Goal: Task Accomplishment & Management: Manage account settings

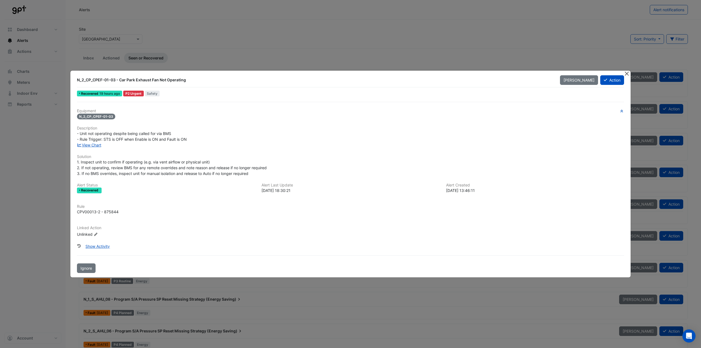
click at [626, 71] on button "Close" at bounding box center [627, 74] width 6 height 6
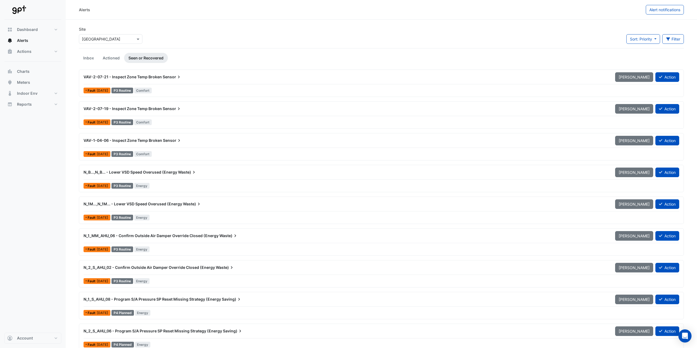
click at [87, 58] on link "Inbox" at bounding box center [88, 58] width 19 height 10
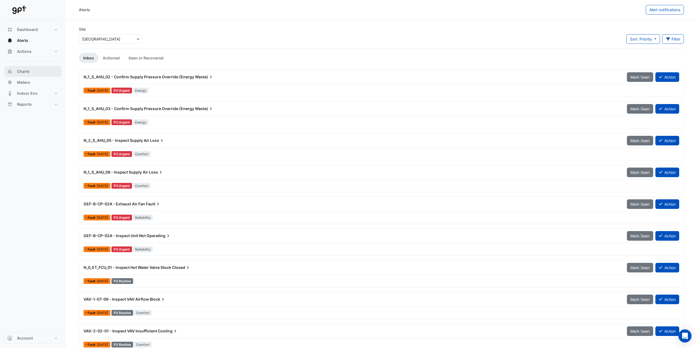
click at [35, 71] on button "Charts" at bounding box center [32, 71] width 57 height 11
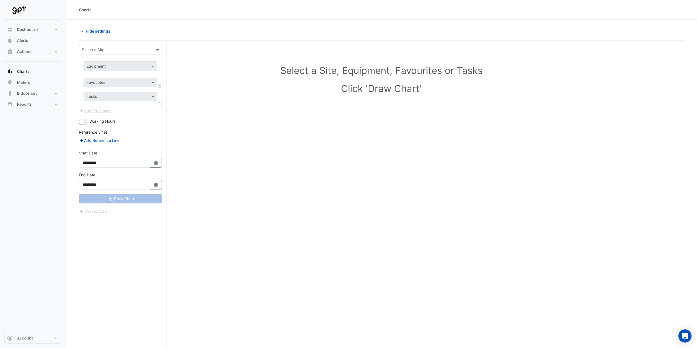
click at [132, 69] on div "Equipment" at bounding box center [116, 66] width 64 height 6
click at [131, 54] on div "Select a Site" at bounding box center [120, 50] width 83 height 10
click at [122, 92] on span "[GEOGRAPHIC_DATA]" at bounding box center [102, 93] width 38 height 5
click at [154, 163] on icon "Select Date" at bounding box center [156, 163] width 5 height 4
select select "*"
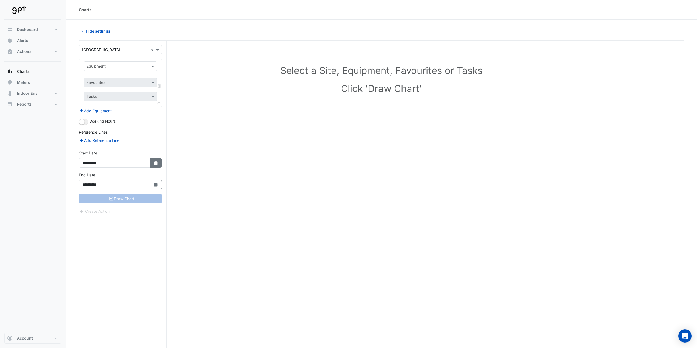
select select "****"
click at [86, 91] on button "Previous month" at bounding box center [88, 90] width 7 height 9
select select "*"
click at [96, 108] on div "1" at bounding box center [97, 107] width 9 height 9
type input "**********"
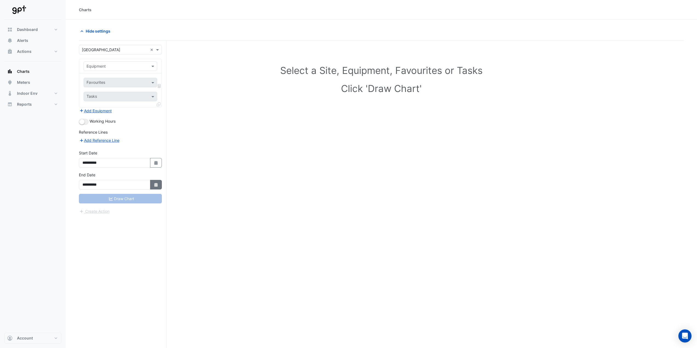
click at [154, 184] on icon "Select Date" at bounding box center [156, 185] width 5 height 4
select select "*"
click at [113, 130] on div "31" at bounding box center [114, 129] width 9 height 9
type input "**********"
click at [120, 199] on div "Draw Chart" at bounding box center [120, 199] width 83 height 10
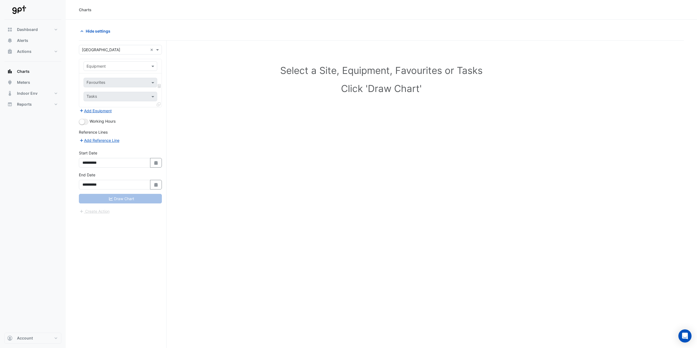
click at [104, 211] on app-escalated-ticket-create-button "Create Action" at bounding box center [94, 210] width 31 height 5
click at [121, 198] on div "Draw Chart" at bounding box center [120, 199] width 83 height 10
click at [85, 122] on button "button" at bounding box center [84, 122] width 10 height 6
click at [116, 198] on div "Draw Chart" at bounding box center [120, 199] width 83 height 10
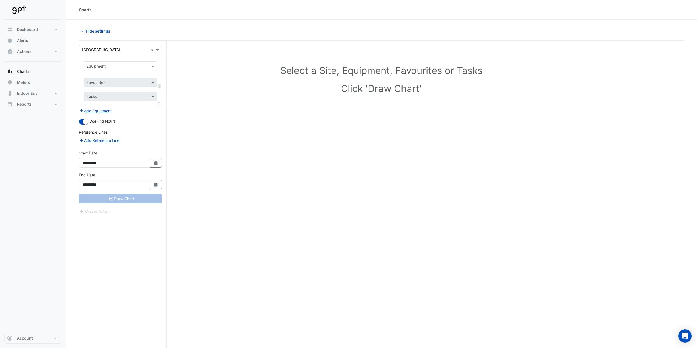
click at [123, 68] on input "text" at bounding box center [115, 67] width 57 height 6
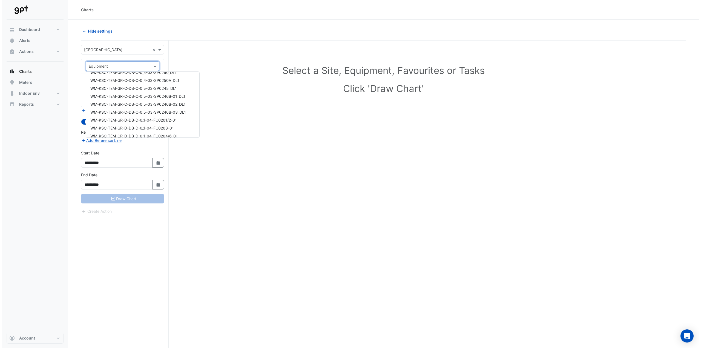
scroll to position [13832, 0]
click at [133, 222] on div "**********" at bounding box center [123, 205] width 88 height 328
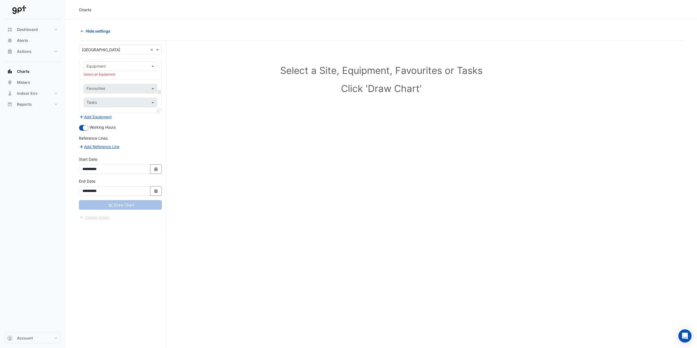
click at [109, 71] on div "Equipment Select an Equipment" at bounding box center [120, 69] width 82 height 20
click at [109, 67] on input "text" at bounding box center [115, 67] width 57 height 6
click at [161, 78] on div "AHU_1_01" at bounding box center [140, 78] width 113 height 8
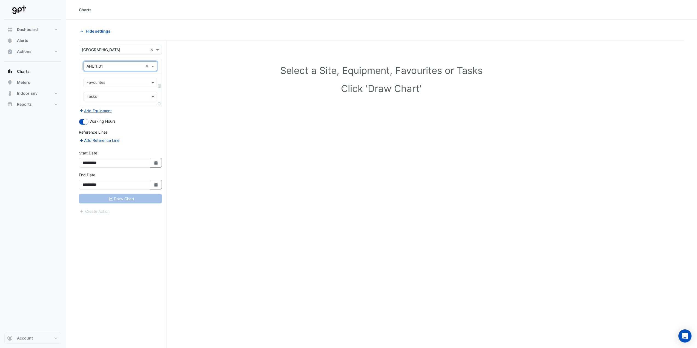
click at [131, 83] on input "text" at bounding box center [117, 83] width 61 height 6
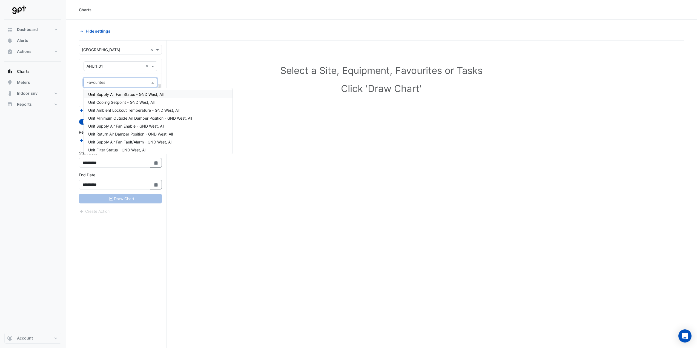
click at [131, 83] on input "text" at bounding box center [117, 83] width 61 height 6
click at [148, 76] on div "Favourites Tasks" at bounding box center [120, 90] width 82 height 34
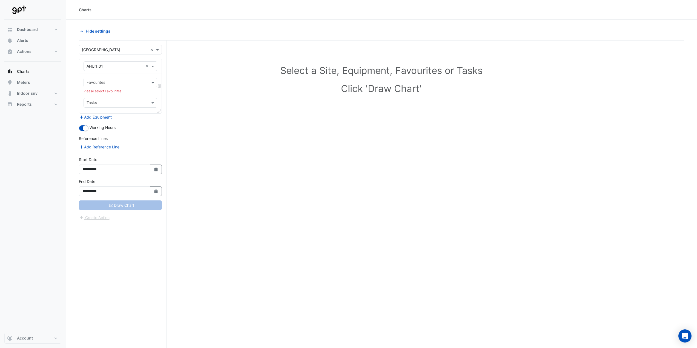
click at [128, 206] on div "Draw Chart" at bounding box center [120, 205] width 83 height 10
click at [151, 67] on span at bounding box center [153, 66] width 7 height 6
click at [28, 133] on div "Dashboard Portfolio Ratings Performance Alerts Actions Site Manager Charts" at bounding box center [32, 176] width 57 height 313
click at [28, 105] on span "Reports" at bounding box center [24, 104] width 15 height 5
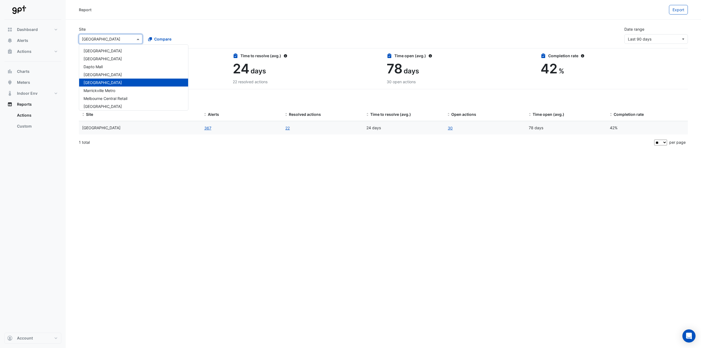
click at [117, 38] on input "text" at bounding box center [105, 39] width 47 height 6
click at [191, 54] on div "Alerts" at bounding box center [152, 56] width 147 height 6
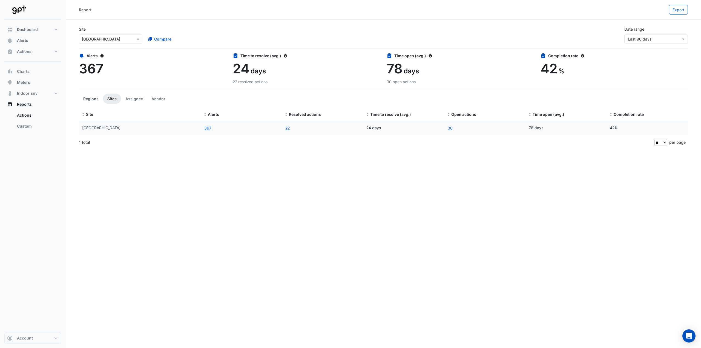
click at [92, 98] on button "Regions" at bounding box center [91, 99] width 24 height 10
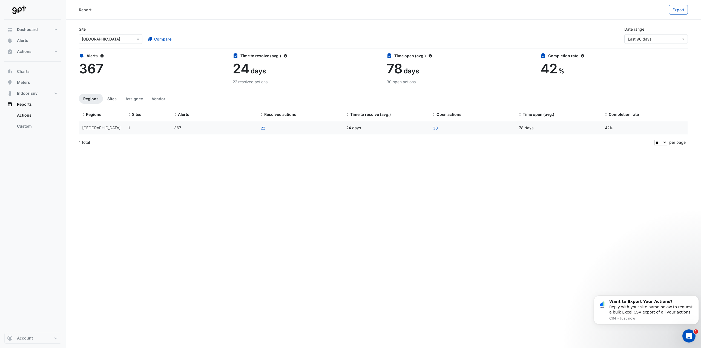
click at [114, 99] on button "Sites" at bounding box center [112, 99] width 18 height 10
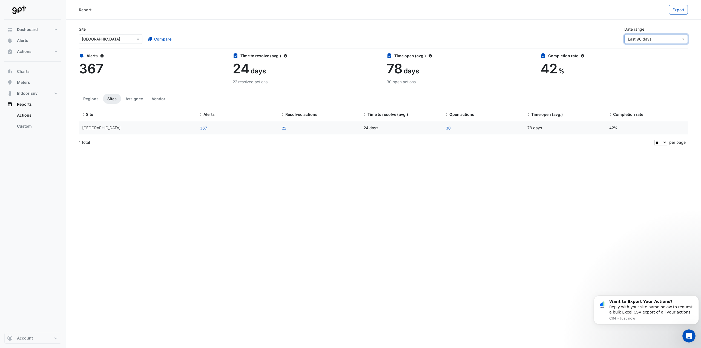
click at [636, 39] on span "Last 90 days" at bounding box center [640, 39] width 24 height 5
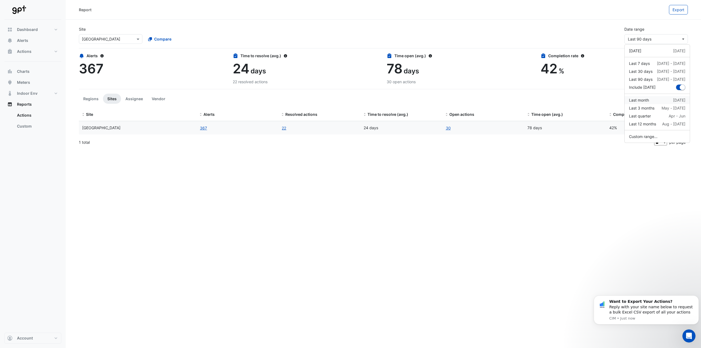
click at [653, 101] on div "Last month Jul" at bounding box center [657, 100] width 56 height 6
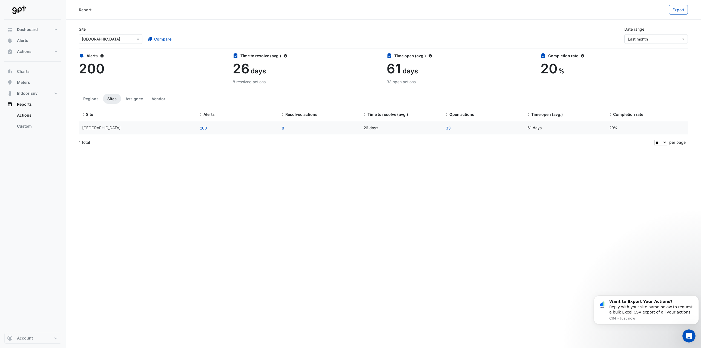
click at [352, 152] on div "Report Export Site Select a Site × Karrinyup Shopping Centre Compare Date range…" at bounding box center [383, 174] width 635 height 348
click at [129, 100] on button "Assignee" at bounding box center [134, 99] width 26 height 10
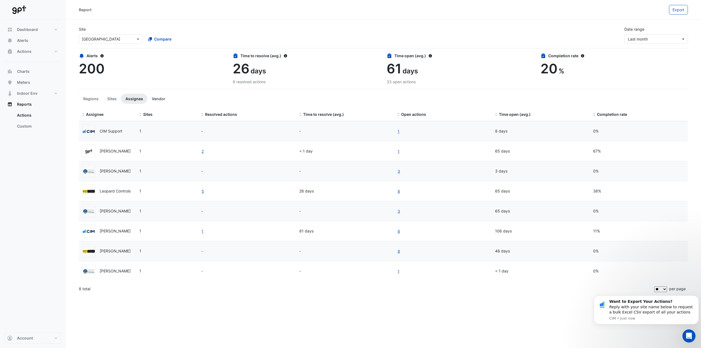
click at [156, 99] on button "Vendor" at bounding box center [158, 99] width 22 height 10
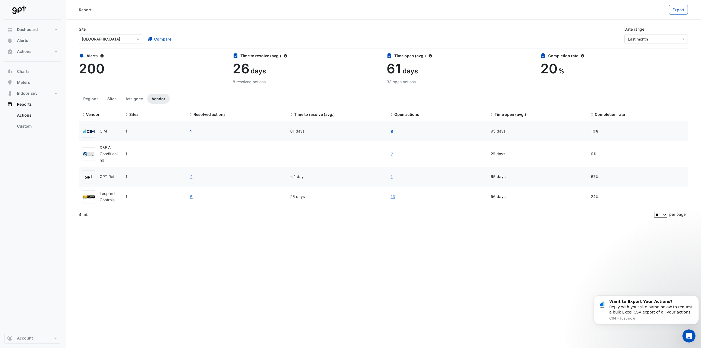
click at [109, 100] on button "Sites" at bounding box center [112, 99] width 18 height 10
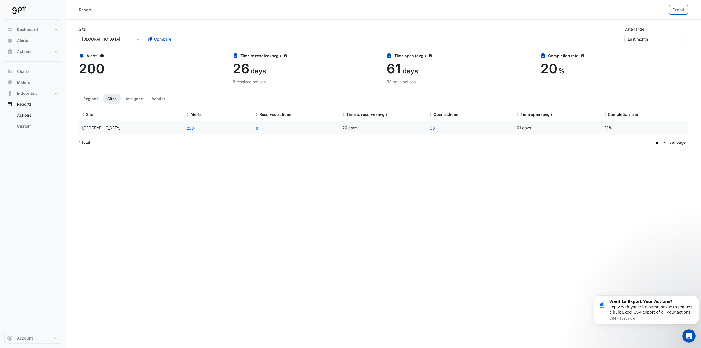
click at [94, 100] on button "Regions" at bounding box center [91, 99] width 24 height 10
click at [111, 100] on button "Sites" at bounding box center [112, 99] width 18 height 10
click at [250, 169] on div "Report Export Site Select a Site × Karrinyup Shopping Centre Compare Date range…" at bounding box center [383, 174] width 635 height 348
click at [432, 128] on link "33" at bounding box center [432, 128] width 5 height 6
click at [313, 239] on div "Report Export Site Select a Site × Karrinyup Shopping Centre Compare Date range…" at bounding box center [383, 174] width 635 height 348
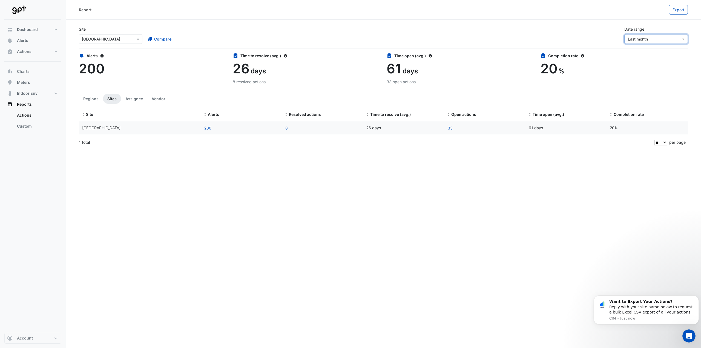
click at [636, 40] on span "Last month" at bounding box center [638, 39] width 20 height 5
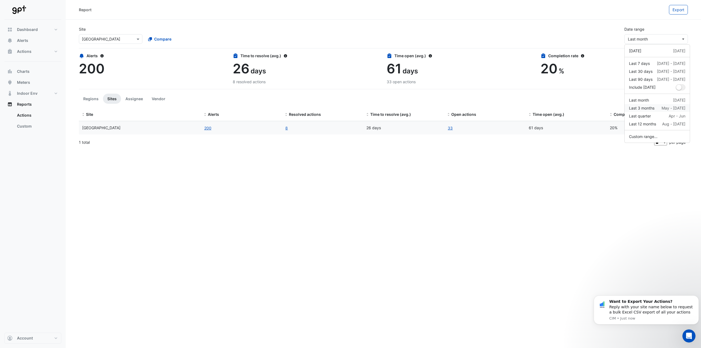
click at [654, 110] on div "Last 3 months" at bounding box center [641, 108] width 25 height 6
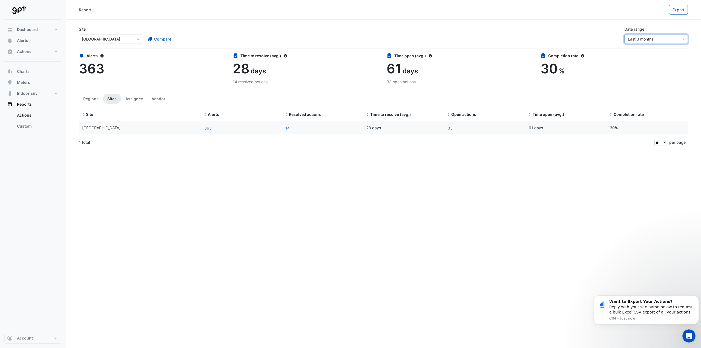
click at [645, 39] on span "Last 3 months" at bounding box center [640, 39] width 25 height 5
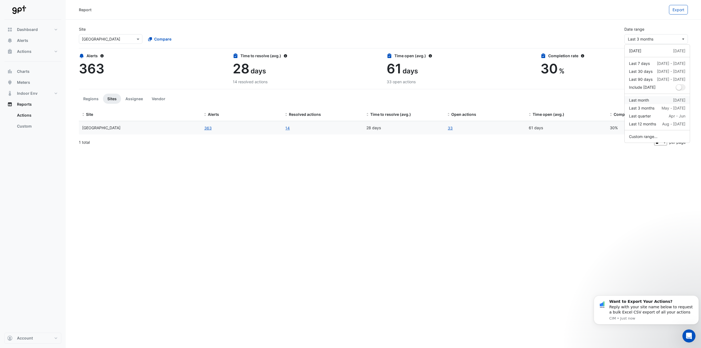
click at [652, 100] on div "Last month Jul" at bounding box center [657, 100] width 56 height 6
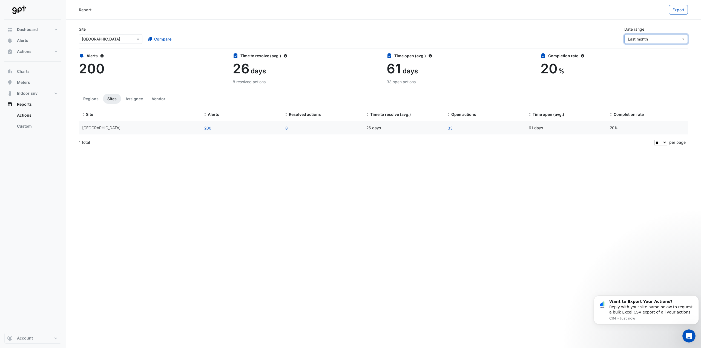
click at [648, 39] on span "Last month" at bounding box center [654, 39] width 53 height 6
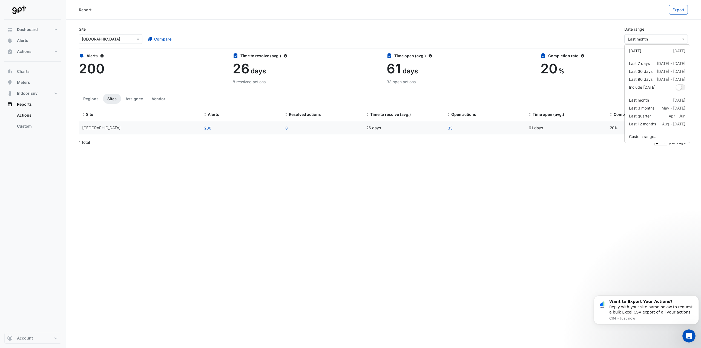
click at [655, 132] on div "Yesterday 17 Aug Last 7 days 11 Aug - 17 Aug Last 30 days 19 Jul - 17 Aug Last …" at bounding box center [657, 93] width 66 height 99
click at [655, 133] on button "Custom range..." at bounding box center [656, 137] width 65 height 8
click at [607, 64] on button "Select Date" at bounding box center [613, 61] width 12 height 10
select select "*"
select select "****"
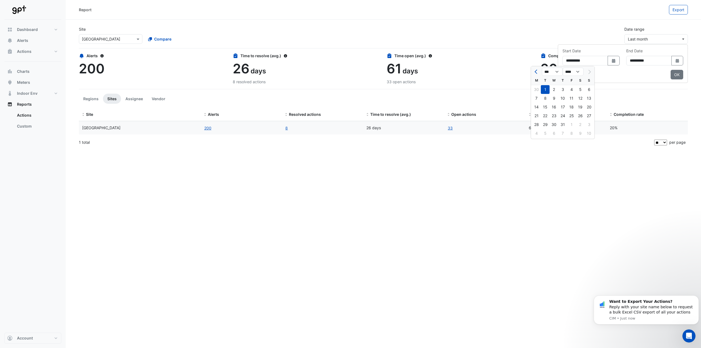
click at [589, 73] on div at bounding box center [588, 71] width 11 height 9
click at [572, 123] on div "28 29 30 31 1 2 3" at bounding box center [563, 124] width 64 height 9
click at [572, 124] on div "28 29 30 31 1 2 3" at bounding box center [563, 124] width 64 height 9
click at [589, 72] on div at bounding box center [588, 71] width 11 height 9
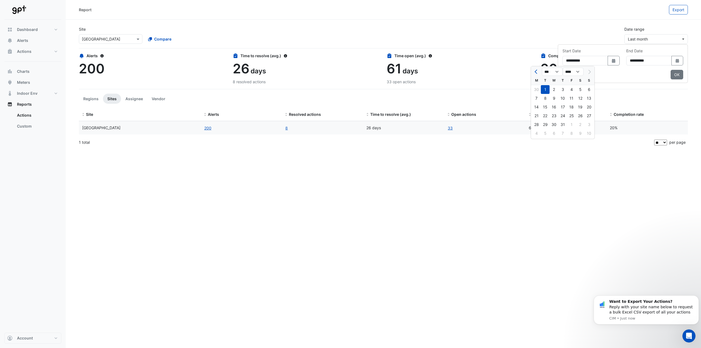
drag, startPoint x: 616, startPoint y: 77, endPoint x: 618, endPoint y: 77, distance: 2.8
click at [616, 78] on div "Clear OK" at bounding box center [622, 75] width 121 height 10
click at [678, 75] on button "OK" at bounding box center [676, 75] width 13 height 10
click at [394, 162] on div "Report Export Site Select a Site × Karrinyup Shopping Centre Compare Date range…" at bounding box center [383, 174] width 635 height 348
click at [243, 131] on datatable-body-cell "200" at bounding box center [241, 127] width 81 height 13
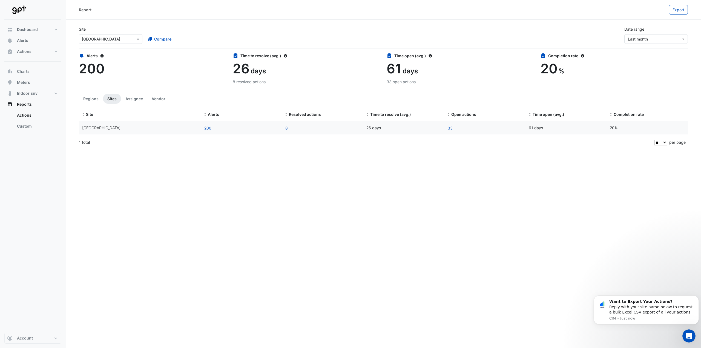
click at [250, 143] on div "1 total" at bounding box center [366, 143] width 574 height 14
drag, startPoint x: 450, startPoint y: 127, endPoint x: 450, endPoint y: 124, distance: 3.0
click at [450, 127] on link "33" at bounding box center [449, 128] width 5 height 6
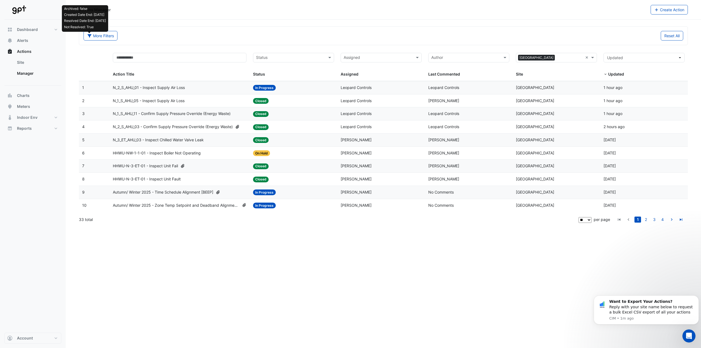
click at [159, 36] on div "Archived: false Created Date End: 2025-07-31 Resolved Date End: 2025-07-31 Not …" at bounding box center [231, 36] width 303 height 10
click at [87, 18] on div "Actions Manager Create Action" at bounding box center [383, 10] width 635 height 20
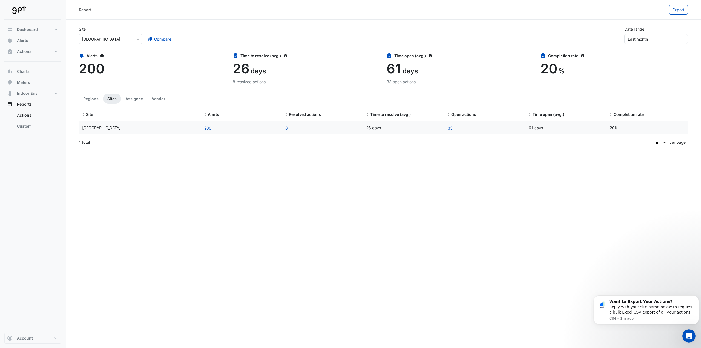
drag, startPoint x: 506, startPoint y: 218, endPoint x: 505, endPoint y: 214, distance: 4.2
click at [505, 215] on div "Report Export Site Select a Site × Karrinyup Shopping Centre Compare Date range…" at bounding box center [383, 174] width 635 height 348
click at [605, 145] on div "1 total" at bounding box center [366, 143] width 574 height 14
click at [286, 129] on link "8" at bounding box center [286, 128] width 3 height 6
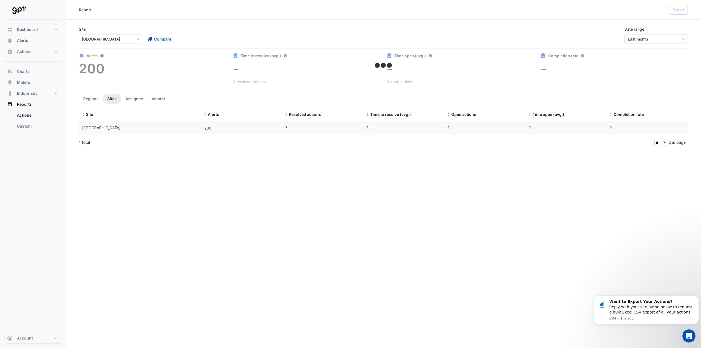
click at [333, 198] on div "Report Export Site Select a Site × Karrinyup Shopping Centre Compare Date range…" at bounding box center [383, 174] width 635 height 348
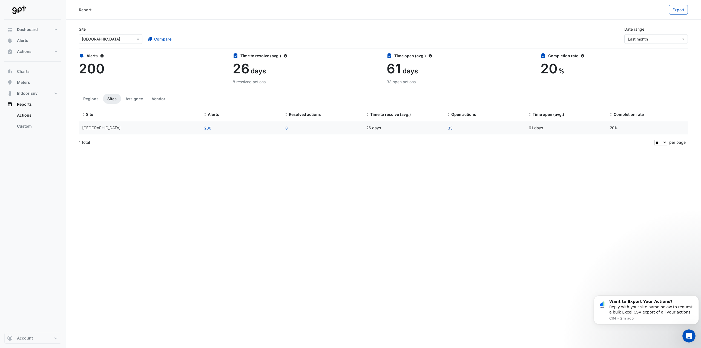
click at [450, 126] on link "33" at bounding box center [449, 128] width 5 height 6
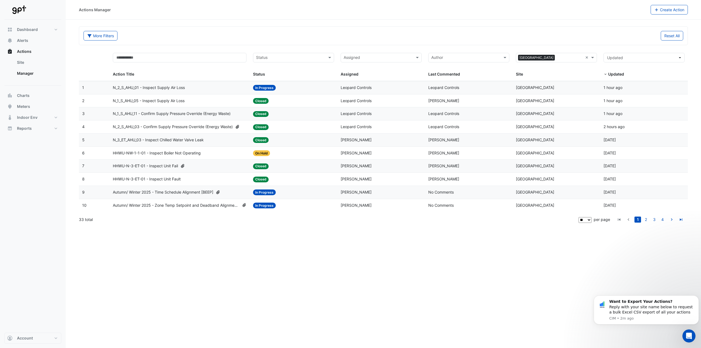
click at [258, 76] on span "Status" at bounding box center [259, 74] width 12 height 5
click at [270, 56] on input "text" at bounding box center [290, 58] width 69 height 6
click at [276, 91] on div "Closed" at bounding box center [293, 93] width 80 height 8
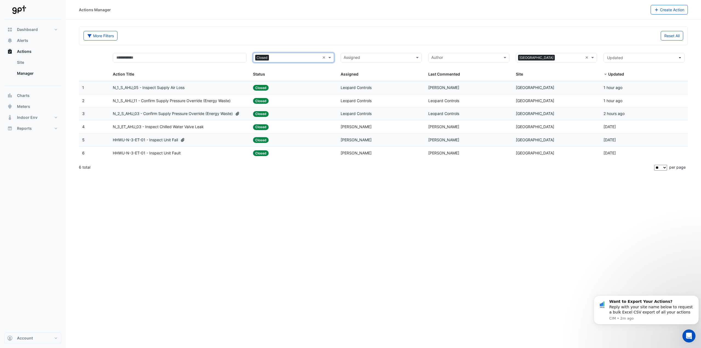
click at [284, 54] on div "Status × Closed" at bounding box center [286, 57] width 67 height 9
click at [278, 77] on div "In Progress" at bounding box center [293, 77] width 80 height 8
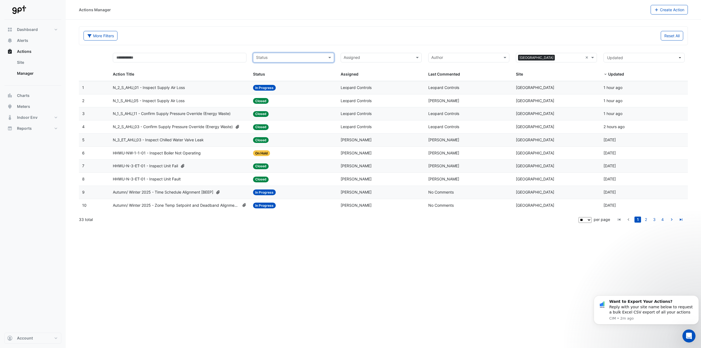
click at [281, 249] on div "Actions Manager Create Action More Filters Reset All Status Assigned Sites × Ka…" at bounding box center [383, 174] width 635 height 348
click at [281, 235] on div "Actions Manager Create Action More Filters Reset All Status Assigned Sites × Ka…" at bounding box center [383, 174] width 635 height 348
click at [284, 60] on input "text" at bounding box center [290, 58] width 69 height 6
click at [282, 79] on div "In Progress" at bounding box center [293, 77] width 80 height 8
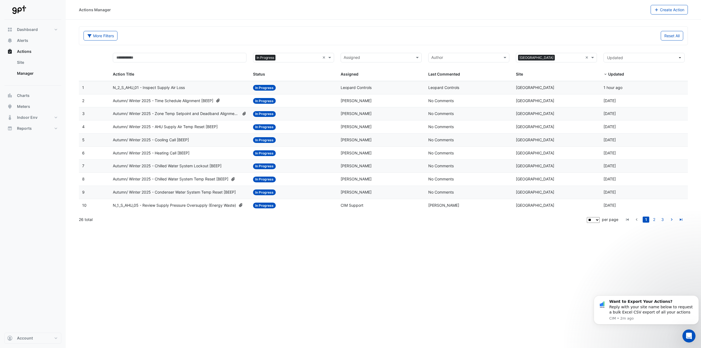
click at [306, 69] on div "Status × In Progress × Status" at bounding box center [293, 65] width 81 height 25
click at [331, 246] on div "Actions Manager Create Action More Filters Reset All Status × In Progress × Ass…" at bounding box center [383, 174] width 635 height 348
click at [657, 219] on link "2" at bounding box center [654, 220] width 7 height 6
click at [222, 88] on span "N_B_CP_CPSF-05 - Confirm Unit Overnight Operation (Energy Waste)" at bounding box center [175, 88] width 124 height 6
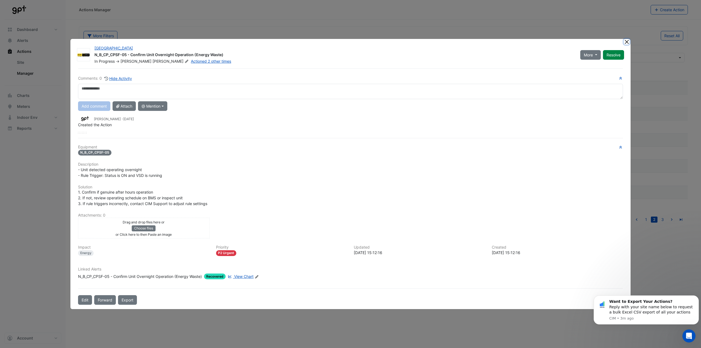
click at [628, 42] on button "Close" at bounding box center [627, 42] width 6 height 6
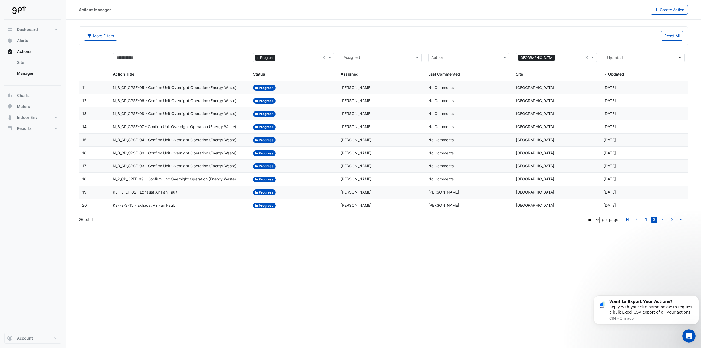
click at [285, 59] on input "text" at bounding box center [299, 58] width 42 height 6
click at [275, 93] on div "Closed" at bounding box center [293, 93] width 80 height 8
click at [223, 58] on input "text" at bounding box center [180, 58] width 134 height 10
click at [460, 45] on form "More Filters Reset All Status Assigned Sites × Karrinyup Shopping Centre × Acti…" at bounding box center [383, 126] width 609 height 200
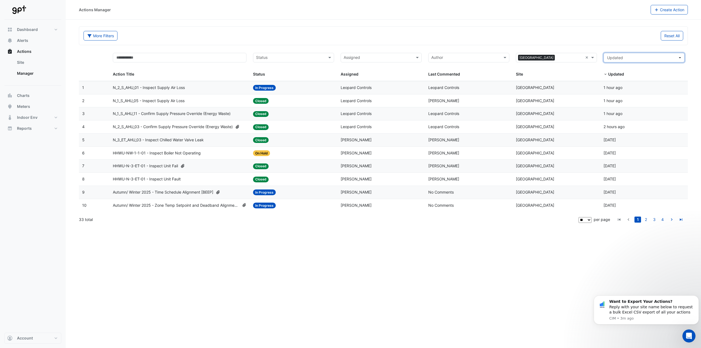
click at [628, 57] on span "Updated" at bounding box center [642, 58] width 71 height 6
click at [327, 262] on div "Actions Manager Create Action More Filters Reset All Status Assigned Sites × Ka…" at bounding box center [383, 174] width 635 height 348
click at [647, 218] on link "2" at bounding box center [646, 220] width 7 height 6
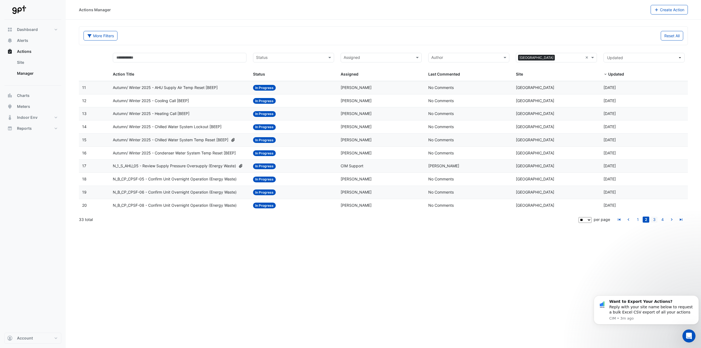
click at [656, 219] on link "3" at bounding box center [654, 220] width 7 height 6
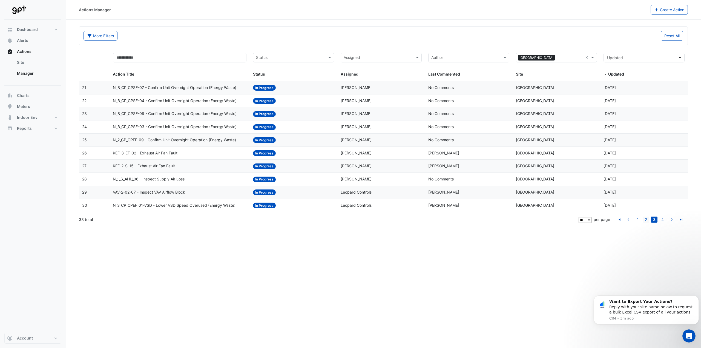
click at [645, 219] on link "2" at bounding box center [646, 220] width 7 height 6
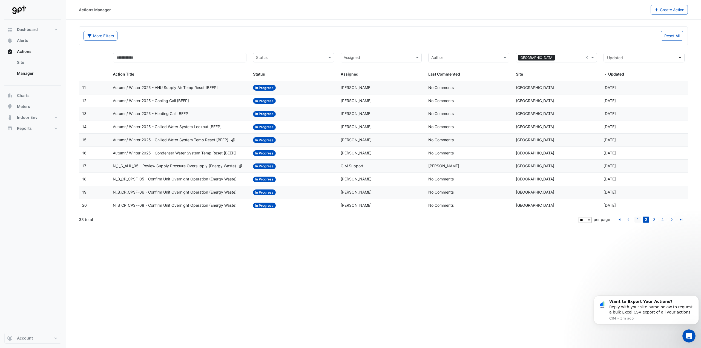
click at [636, 219] on link "1" at bounding box center [637, 220] width 7 height 6
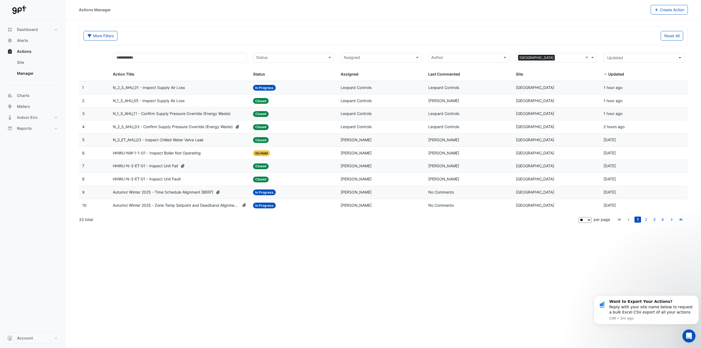
click at [226, 73] on div "Action Title" at bounding box center [178, 74] width 131 height 6
click at [229, 46] on form "More Filters Reset All Status Assigned Sites × Karrinyup Shopping Centre × Acti…" at bounding box center [383, 126] width 609 height 200
click at [27, 30] on span "Dashboard" at bounding box center [27, 29] width 21 height 5
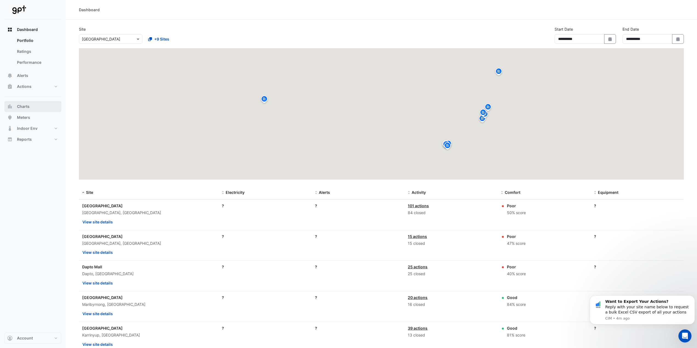
click at [39, 110] on button "Charts" at bounding box center [32, 106] width 57 height 11
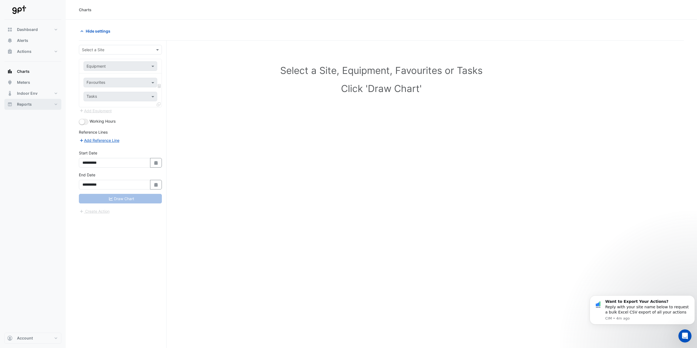
click at [35, 108] on button "Reports" at bounding box center [32, 104] width 57 height 11
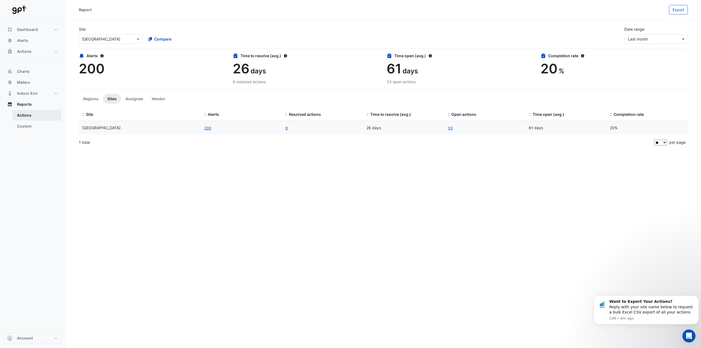
click at [34, 117] on link "Actions" at bounding box center [37, 115] width 49 height 11
click at [28, 128] on link "Custom" at bounding box center [37, 126] width 49 height 11
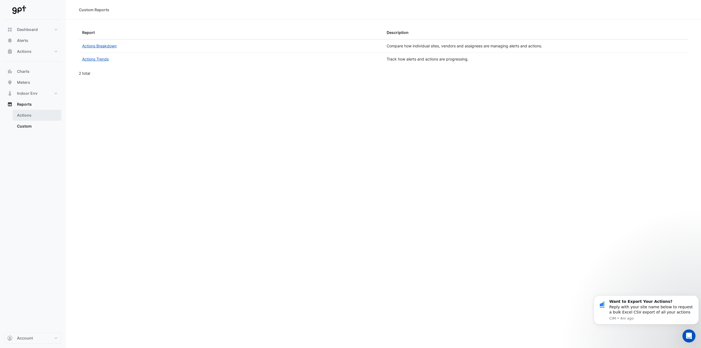
click at [27, 114] on link "Actions" at bounding box center [37, 115] width 49 height 11
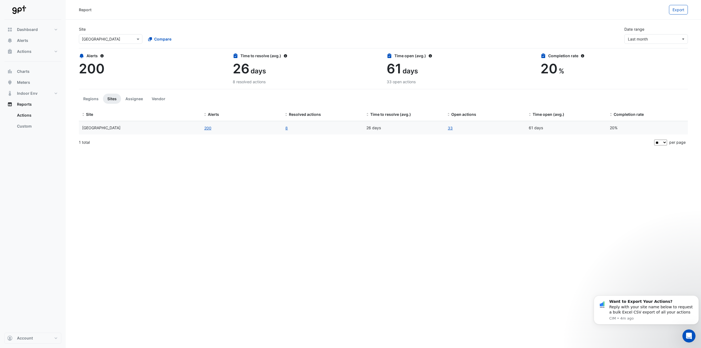
click at [375, 200] on div "Report Export Site Select a Site × Karrinyup Shopping Centre Compare Date range…" at bounding box center [383, 174] width 635 height 348
click at [657, 37] on span "Last month" at bounding box center [654, 39] width 53 height 6
click at [655, 65] on div "Last 7 days 11 Aug - 17 Aug" at bounding box center [657, 64] width 56 height 6
click at [454, 127] on div "33" at bounding box center [484, 128] width 75 height 7
click at [450, 127] on link "33" at bounding box center [449, 128] width 5 height 6
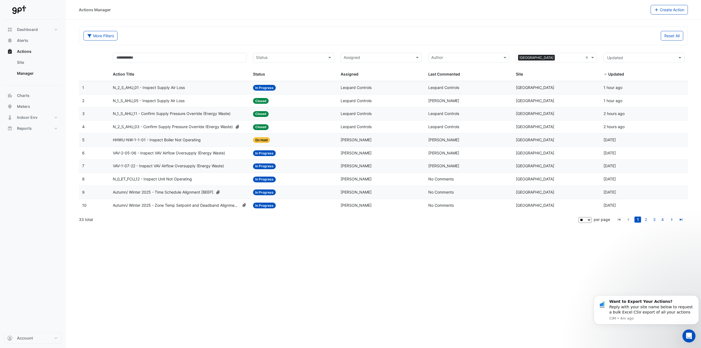
click at [204, 18] on div "Actions Manager Create Action" at bounding box center [383, 10] width 635 height 20
click at [24, 30] on span "Dashboard" at bounding box center [27, 29] width 21 height 5
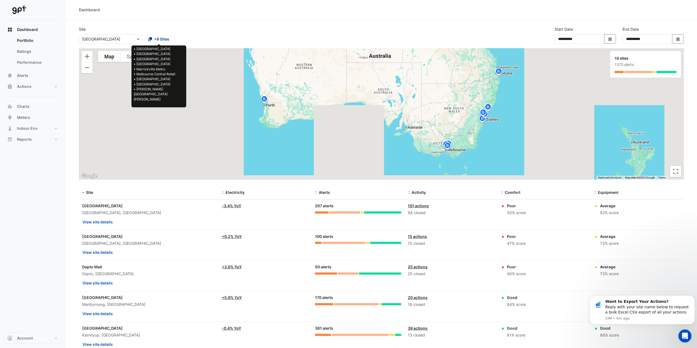
click at [155, 38] on span "+9 Sites" at bounding box center [161, 39] width 15 height 6
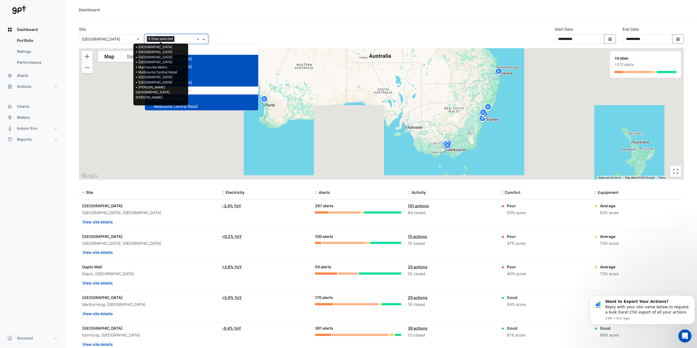
scroll to position [26, 0]
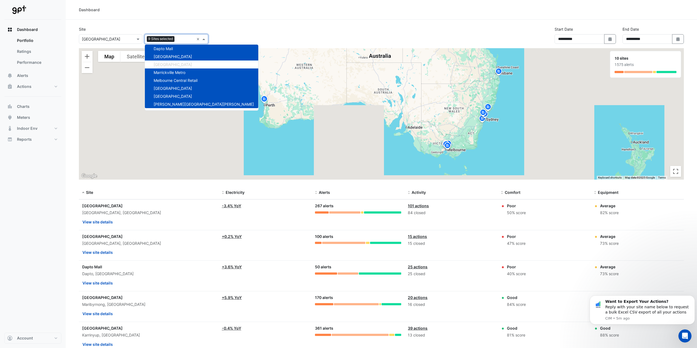
click at [251, 38] on div "**********" at bounding box center [381, 37] width 611 height 22
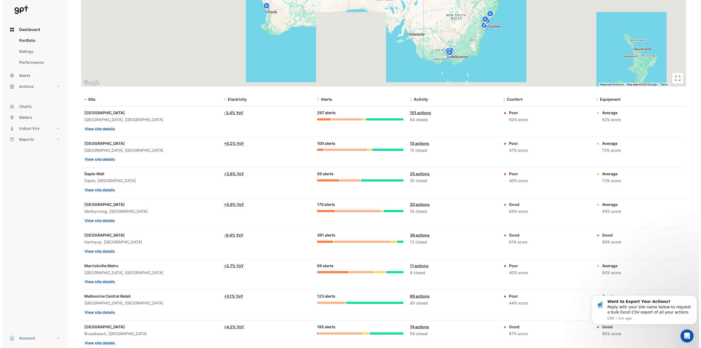
scroll to position [0, 0]
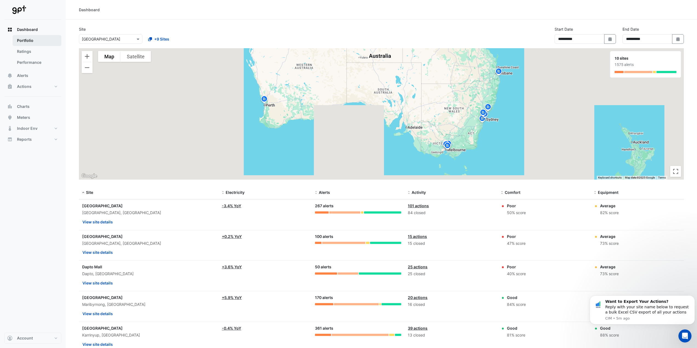
click at [31, 41] on link "Portfolio" at bounding box center [37, 40] width 49 height 11
click at [33, 49] on link "Ratings" at bounding box center [37, 51] width 49 height 11
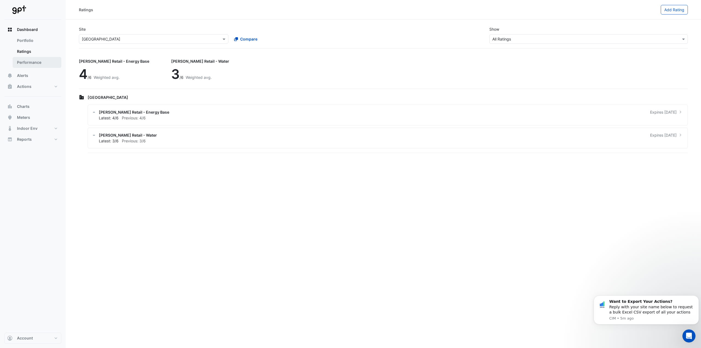
click at [33, 59] on link "Performance" at bounding box center [37, 62] width 49 height 11
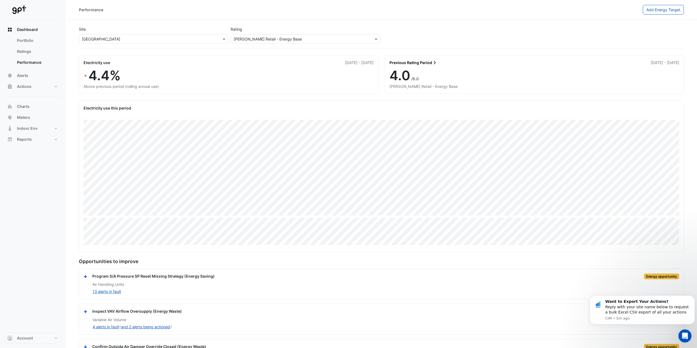
click at [265, 37] on input "text" at bounding box center [300, 39] width 133 height 6
click at [254, 38] on input "text" at bounding box center [300, 39] width 133 height 6
click at [32, 38] on link "Portfolio" at bounding box center [37, 40] width 49 height 11
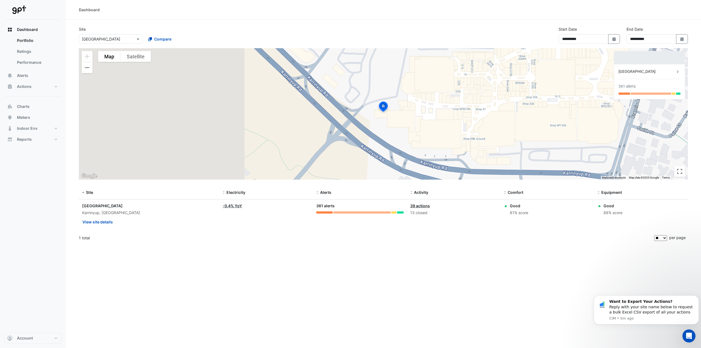
click at [284, 207] on div "-0.4% YoY" at bounding box center [266, 206] width 87 height 6
click at [96, 220] on button "View site details" at bounding box center [97, 222] width 31 height 10
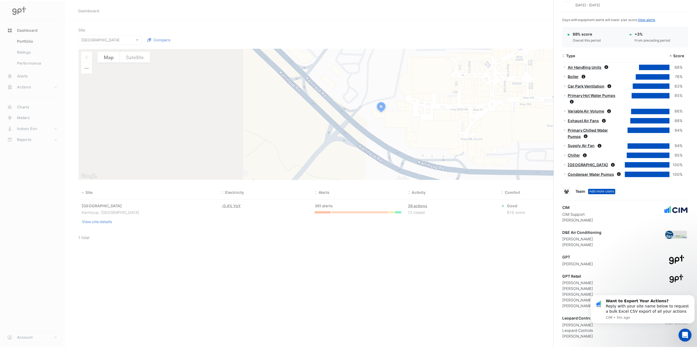
scroll to position [262, 0]
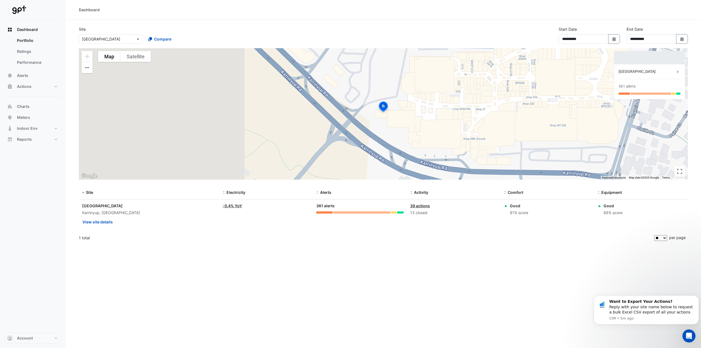
click at [474, 215] on ngb-offcanvas-backdrop at bounding box center [350, 174] width 701 height 348
click at [157, 38] on span "Compare" at bounding box center [162, 39] width 17 height 6
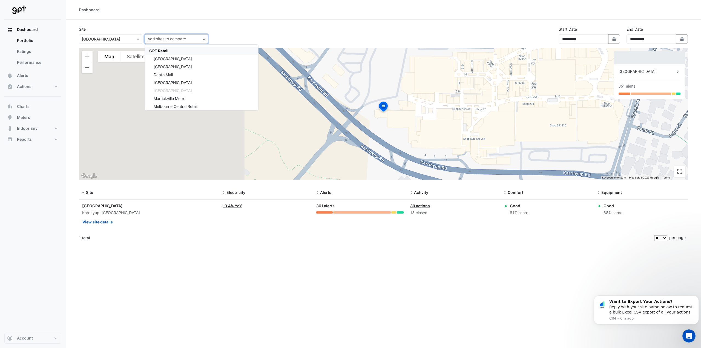
click at [189, 52] on div "GPT Retail" at bounding box center [201, 51] width 113 height 8
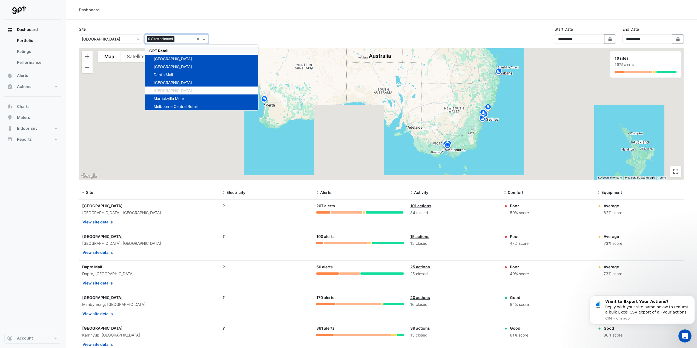
click at [257, 25] on section "**********" at bounding box center [381, 282] width 631 height 524
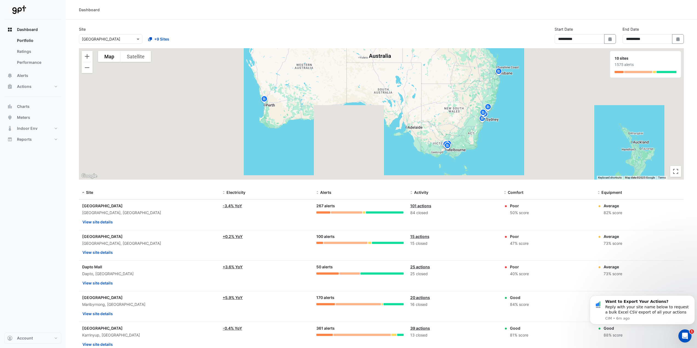
click at [427, 223] on datatable-body-cell "Activity: 101 actions 84 closed" at bounding box center [454, 215] width 94 height 30
click at [128, 38] on input "text" at bounding box center [105, 39] width 47 height 6
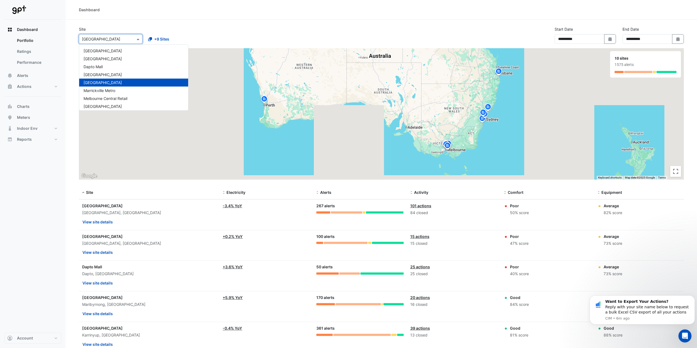
click at [114, 39] on input "text" at bounding box center [105, 39] width 47 height 6
click at [48, 29] on button "Dashboard" at bounding box center [32, 29] width 57 height 11
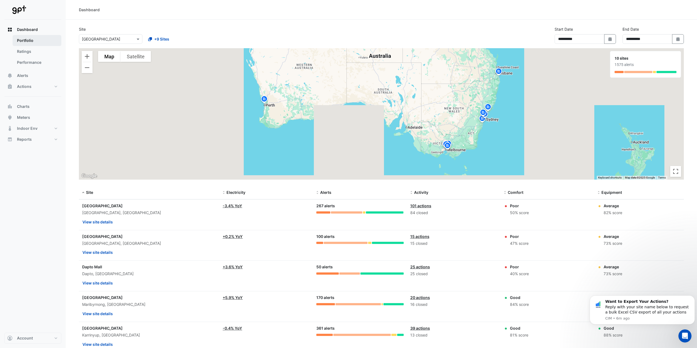
click at [29, 39] on link "Portfolio" at bounding box center [37, 40] width 49 height 11
click at [30, 74] on button "Alerts" at bounding box center [32, 75] width 57 height 11
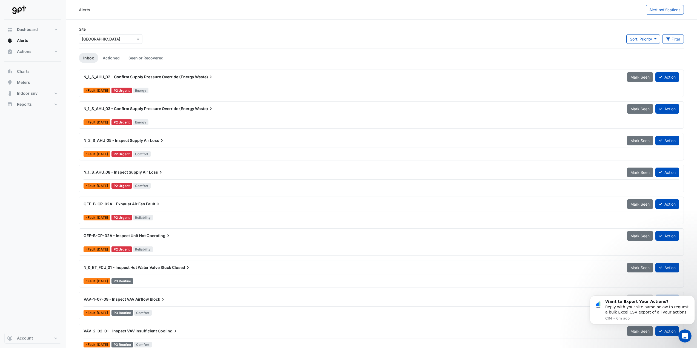
click at [174, 38] on div "Site Select a Site × Karrinyup Shopping Centre Sort: Priority Priority Updated …" at bounding box center [381, 37] width 611 height 22
click at [674, 41] on button "Filter" at bounding box center [673, 39] width 22 height 10
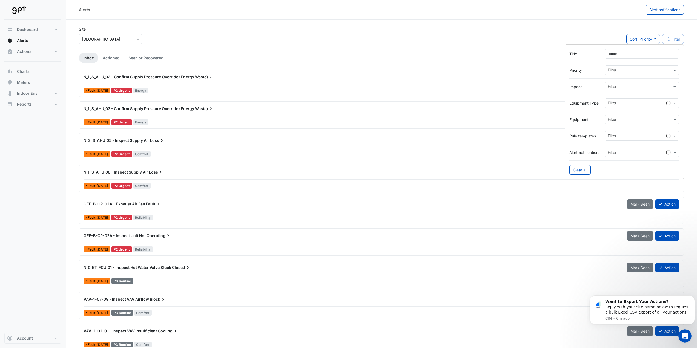
click at [625, 69] on input "text" at bounding box center [639, 71] width 64 height 6
click at [621, 80] on span "P1 Critical" at bounding box center [618, 82] width 18 height 5
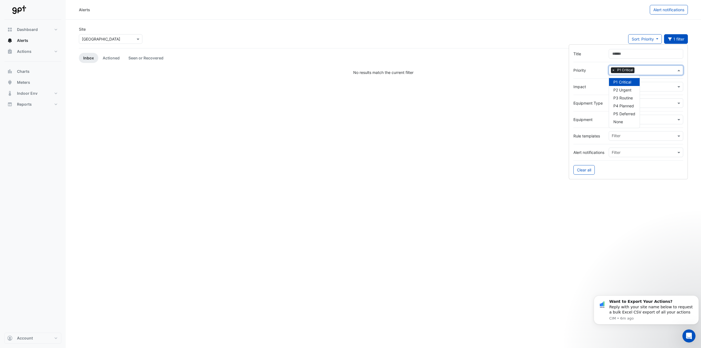
click at [627, 70] on span "P1 Critical" at bounding box center [625, 69] width 19 height 5
click at [614, 69] on span "×" at bounding box center [613, 69] width 5 height 5
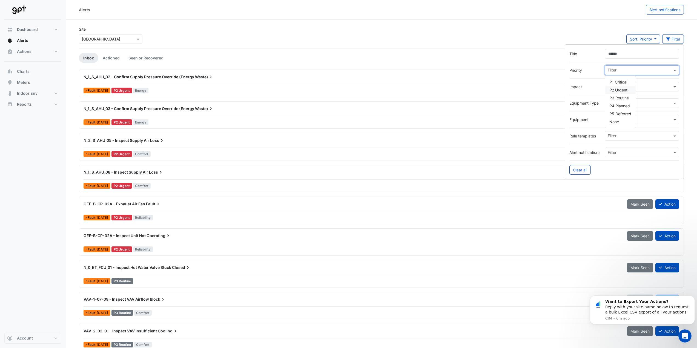
click at [616, 89] on span "P2 Urgent" at bounding box center [618, 90] width 18 height 5
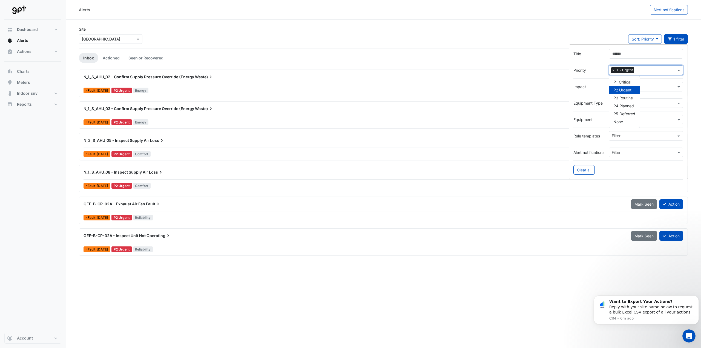
click at [197, 42] on div "Site Select a Site × Karrinyup Shopping Centre Sort: Priority Priority Updated …" at bounding box center [383, 37] width 615 height 22
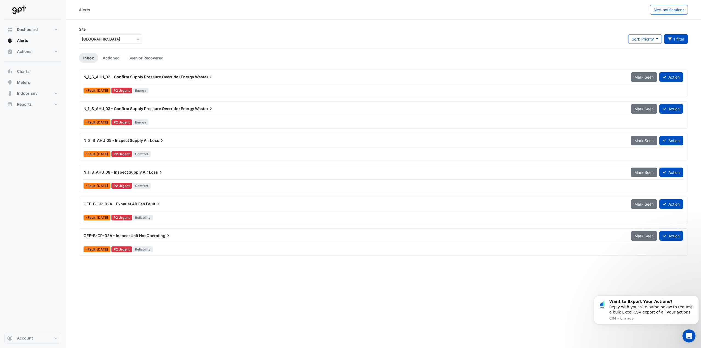
click at [219, 277] on div "Alerts Alert notifications Site Select a Site × Karrinyup Shopping Centre Sort:…" at bounding box center [383, 174] width 635 height 348
click at [673, 141] on button "Action" at bounding box center [671, 141] width 24 height 10
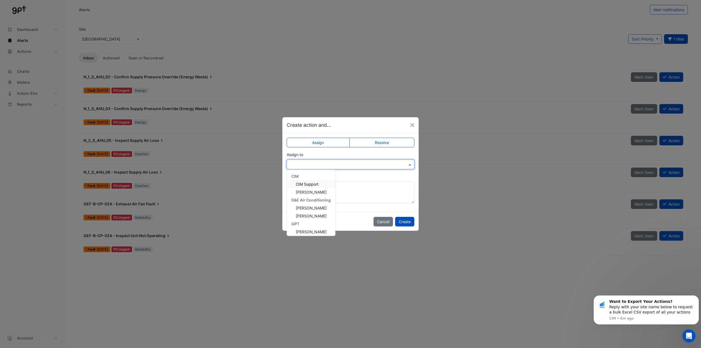
click at [357, 166] on input "text" at bounding box center [345, 165] width 111 height 6
click at [316, 208] on span "George Rogers" at bounding box center [311, 208] width 31 height 5
click at [407, 221] on button "Create" at bounding box center [404, 222] width 19 height 10
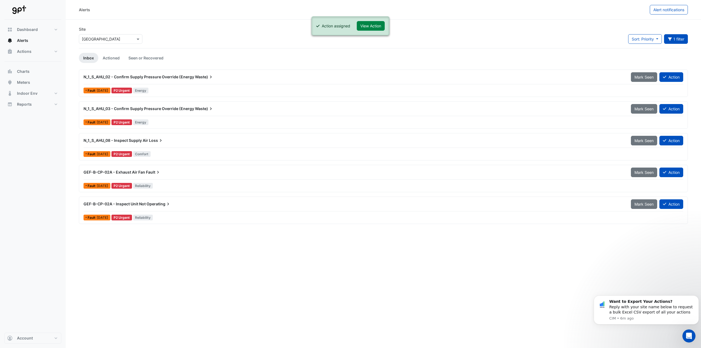
click at [340, 146] on div "N_1_S_AHU_08 - Inspect Supply Air Loss Mark Seen Action" at bounding box center [383, 142] width 600 height 12
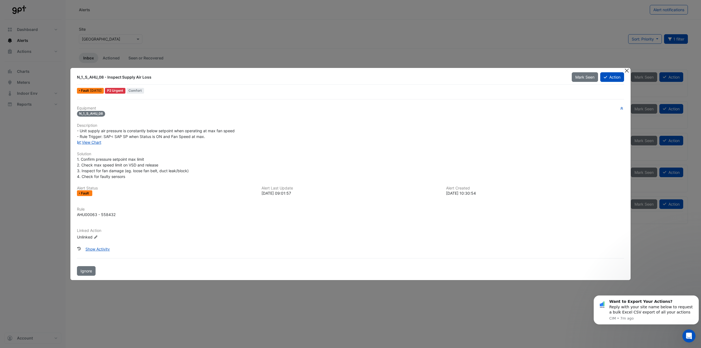
click at [625, 71] on button "Close" at bounding box center [627, 71] width 6 height 6
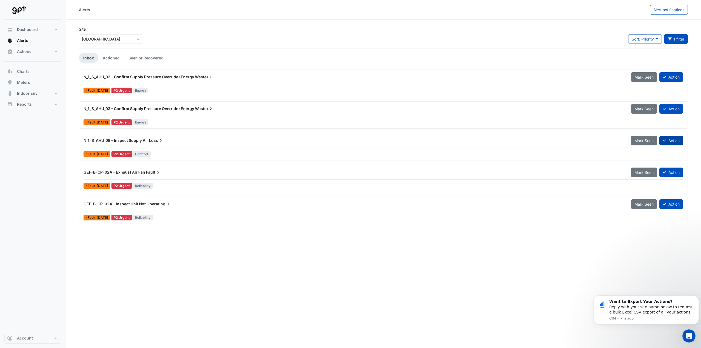
click at [672, 141] on button "Action" at bounding box center [671, 141] width 24 height 10
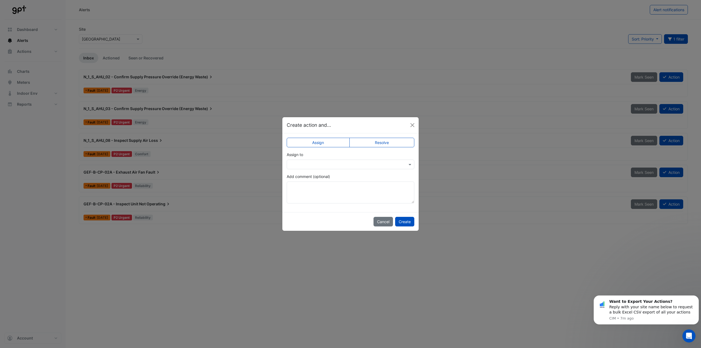
click at [366, 162] on input "text" at bounding box center [345, 165] width 111 height 6
click at [322, 209] on span "George Rogers" at bounding box center [311, 208] width 31 height 5
click at [403, 222] on button "Create" at bounding box center [404, 222] width 19 height 10
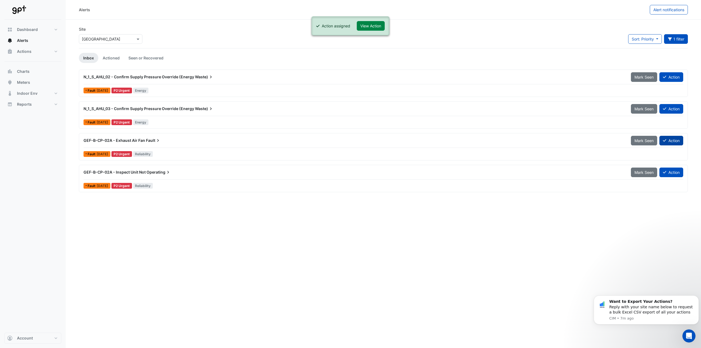
click at [668, 139] on button "Action" at bounding box center [671, 141] width 24 height 10
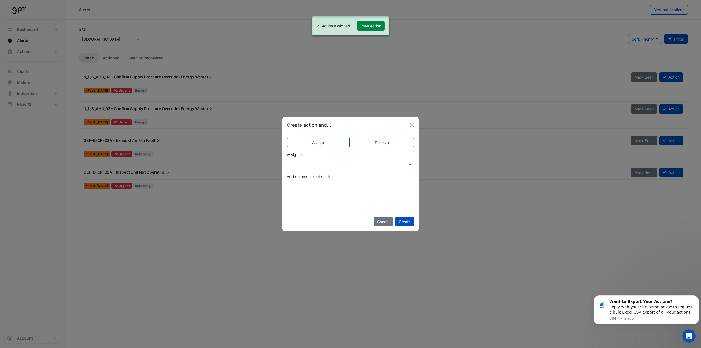
click at [319, 168] on div at bounding box center [351, 165] width 128 height 10
click at [316, 207] on span "George Rogers" at bounding box center [311, 208] width 31 height 5
click at [402, 221] on button "Create" at bounding box center [404, 222] width 19 height 10
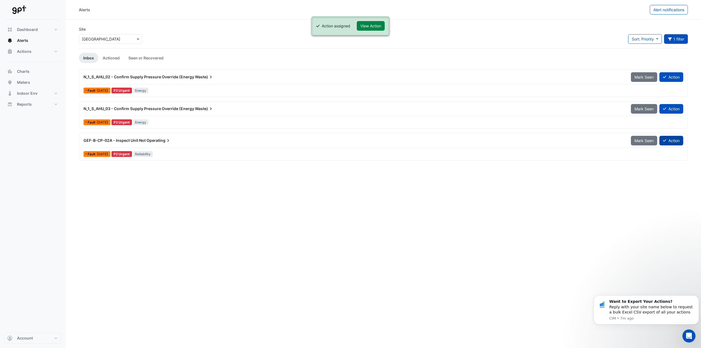
click at [661, 143] on button "Action" at bounding box center [671, 141] width 24 height 10
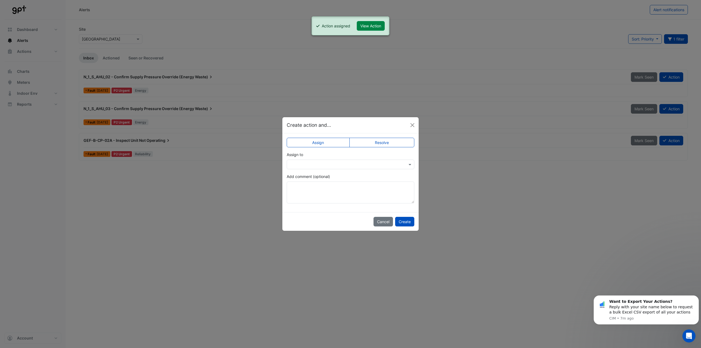
click at [367, 167] on input "text" at bounding box center [345, 165] width 111 height 6
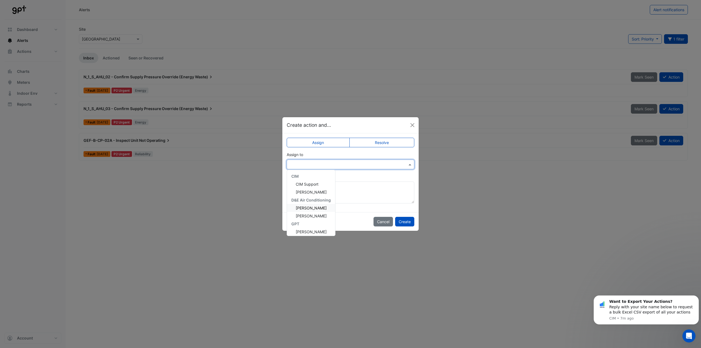
click at [324, 210] on div "George Rogers" at bounding box center [311, 208] width 48 height 8
click at [406, 223] on button "Create" at bounding box center [404, 222] width 19 height 10
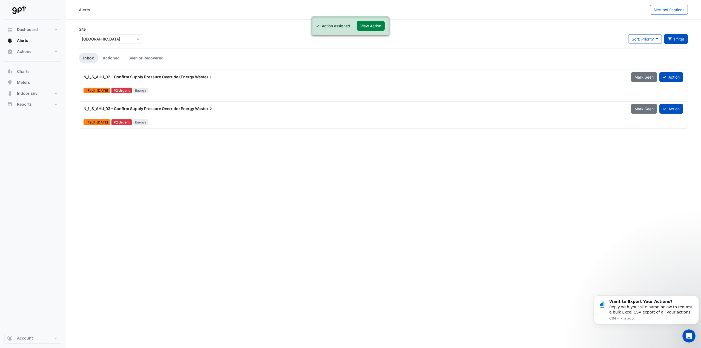
click at [304, 192] on div "Alerts Alert notifications Site Select a Site × Karrinyup Shopping Centre Sort:…" at bounding box center [383, 174] width 635 height 348
click at [199, 115] on div "N_1_S_AHU_03 - Confirm Supply Pressure Override (Energy Waste) Mark Seen Action" at bounding box center [383, 110] width 600 height 12
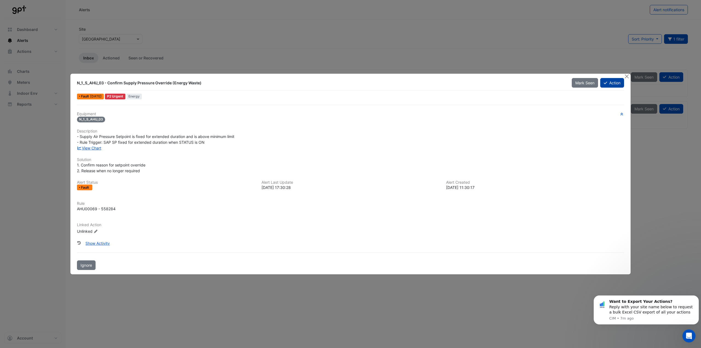
click at [613, 82] on button "Action" at bounding box center [612, 83] width 24 height 10
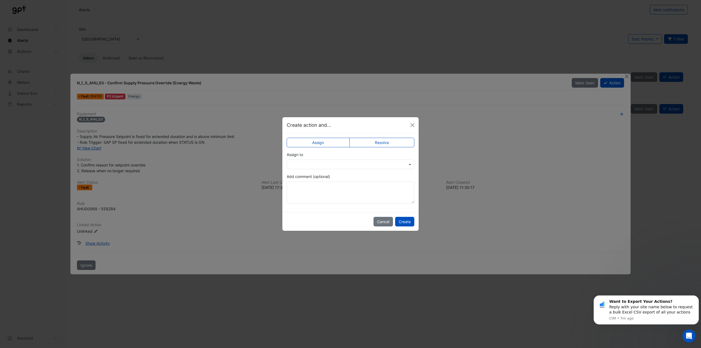
click at [342, 162] on input "text" at bounding box center [345, 165] width 111 height 6
click at [342, 163] on input "text" at bounding box center [345, 165] width 111 height 6
click at [340, 155] on div "Assign to CIM CIM Support Ritvick Mohan D&E Air Conditioning George Rogers Ryan…" at bounding box center [351, 161] width 128 height 18
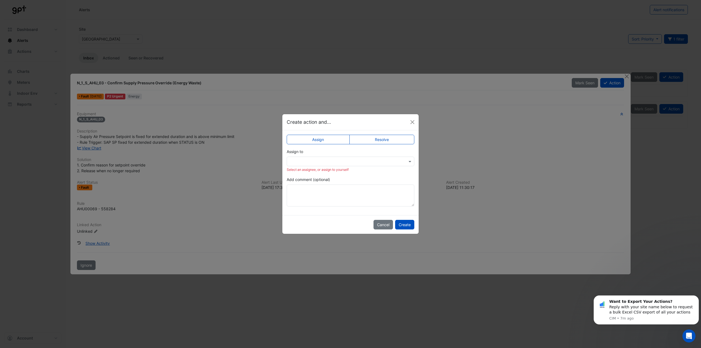
click at [371, 141] on label "Resolve" at bounding box center [381, 140] width 65 height 10
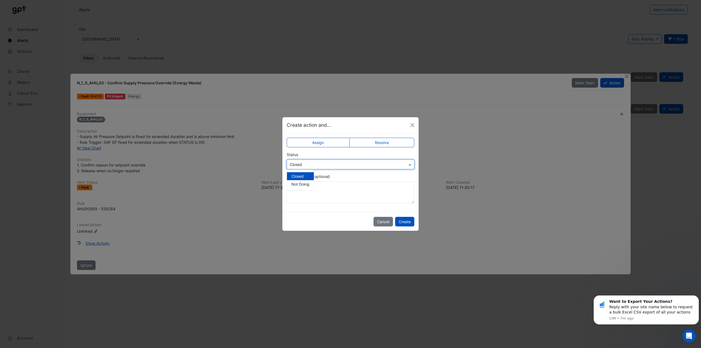
click at [353, 165] on input "text" at bounding box center [345, 165] width 111 height 6
click at [335, 172] on app-escalated-ticket-simple-upsert "Assign Resolve Status Select Status × Closed Closed Not Doing Add comment (opti…" at bounding box center [351, 173] width 128 height 62
click at [379, 224] on button "Cancel" at bounding box center [382, 222] width 19 height 10
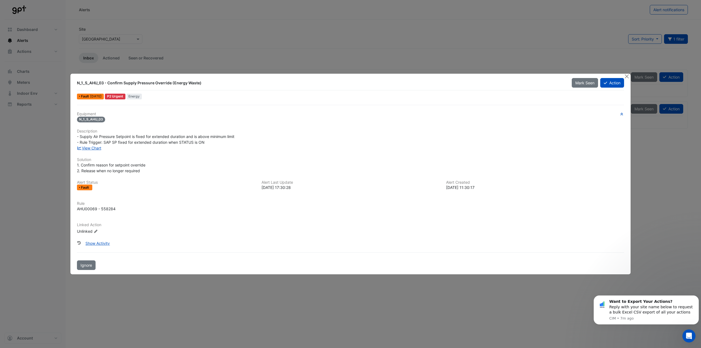
click at [586, 83] on span "Mark Seen" at bounding box center [584, 82] width 19 height 5
click at [625, 77] on button "Close" at bounding box center [627, 77] width 6 height 6
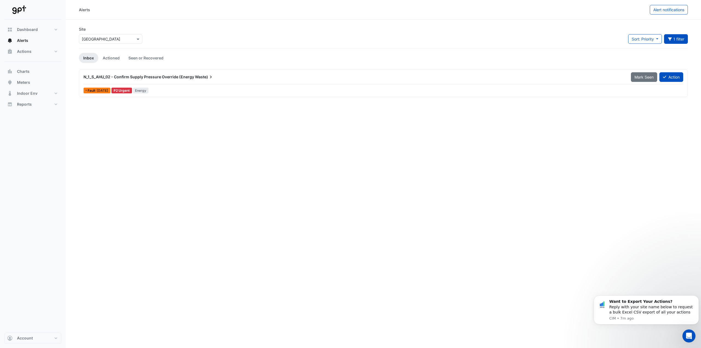
click at [638, 77] on span "Mark Seen" at bounding box center [643, 77] width 19 height 5
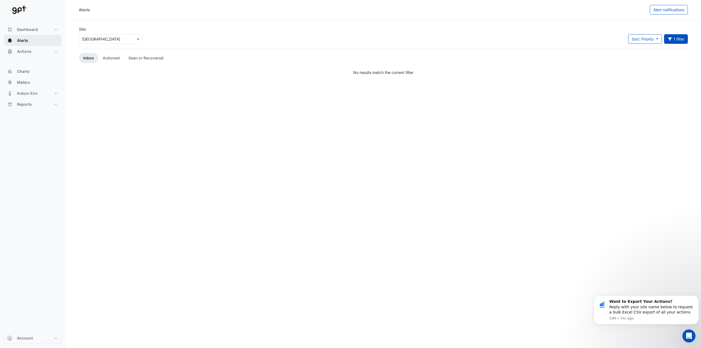
click at [22, 43] on button "Alerts" at bounding box center [32, 40] width 57 height 11
click at [39, 102] on button "Reports" at bounding box center [32, 104] width 57 height 11
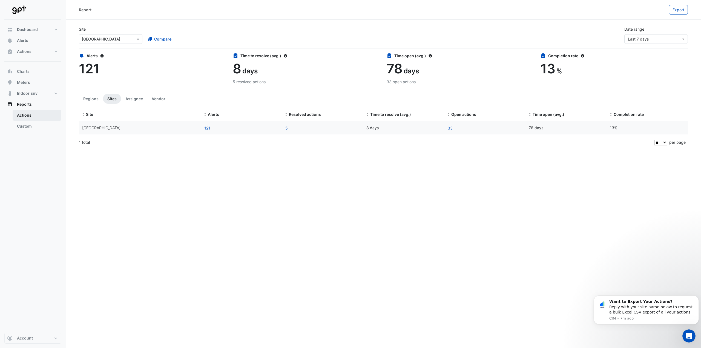
click at [35, 116] on link "Actions" at bounding box center [37, 115] width 49 height 11
click at [646, 40] on span "Last 7 days" at bounding box center [638, 39] width 21 height 5
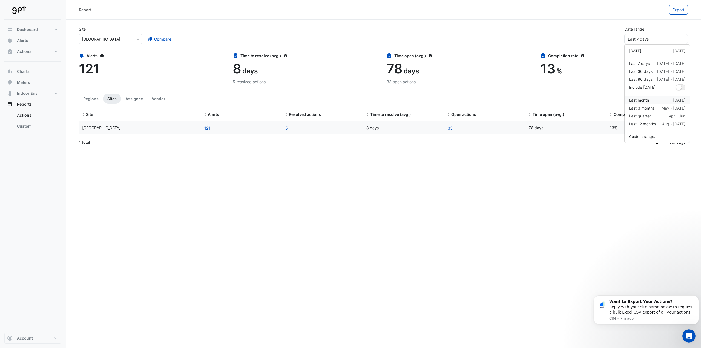
click at [645, 101] on div "Last month" at bounding box center [639, 100] width 20 height 6
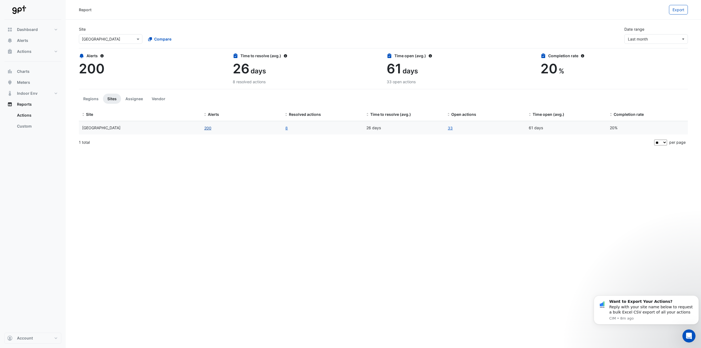
click at [208, 128] on button "200" at bounding box center [208, 128] width 8 height 6
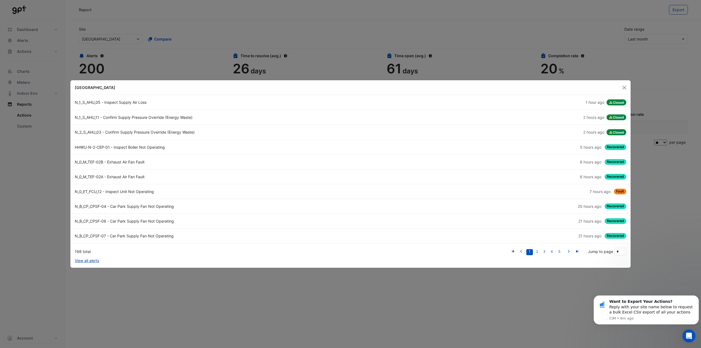
click at [82, 261] on link "View all alerts" at bounding box center [87, 261] width 24 height 6
click at [200, 282] on ngb-modal-window "Karrinyup Shopping Centre N_1_S_AHU_05 - Inspect Supply Air Loss 1 hour ago Clo…" at bounding box center [350, 174] width 701 height 348
click at [624, 90] on button "Close" at bounding box center [624, 87] width 8 height 8
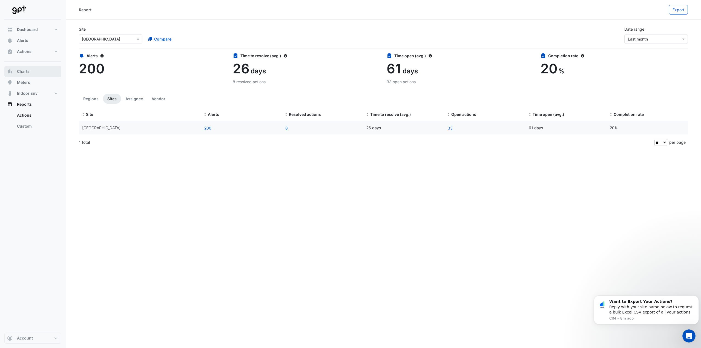
click at [24, 71] on span "Charts" at bounding box center [23, 71] width 13 height 5
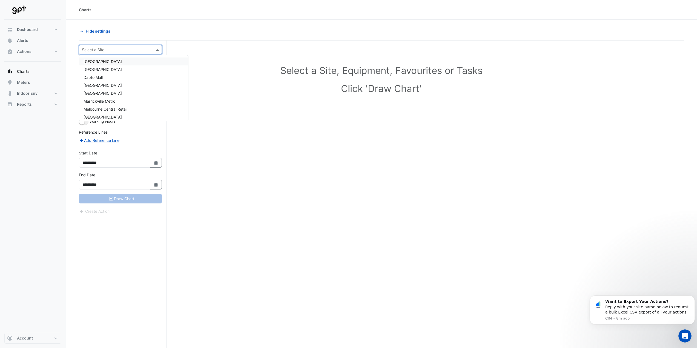
click at [127, 50] on input "text" at bounding box center [115, 50] width 66 height 6
click at [95, 91] on span "[GEOGRAPHIC_DATA]" at bounding box center [102, 93] width 38 height 5
click at [21, 107] on span "Reports" at bounding box center [24, 104] width 15 height 5
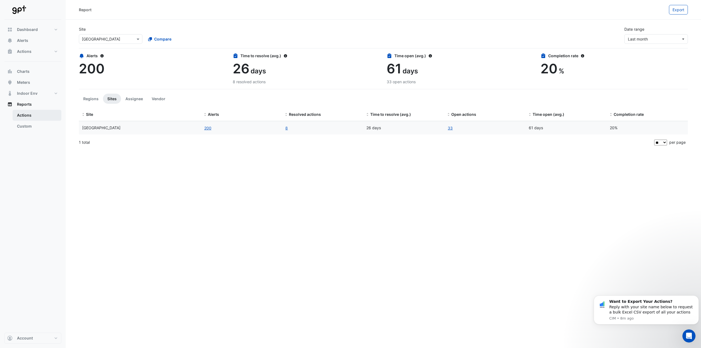
click at [25, 114] on link "Actions" at bounding box center [37, 115] width 49 height 11
click at [651, 36] on span "Last month" at bounding box center [654, 39] width 53 height 6
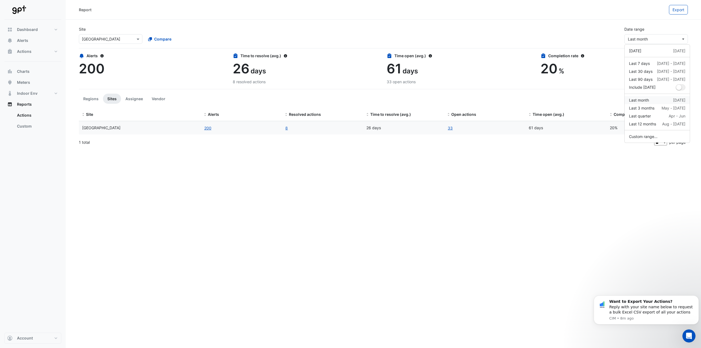
click at [652, 99] on div "Last month Jul" at bounding box center [657, 100] width 56 height 6
click at [206, 128] on button "200" at bounding box center [208, 128] width 8 height 6
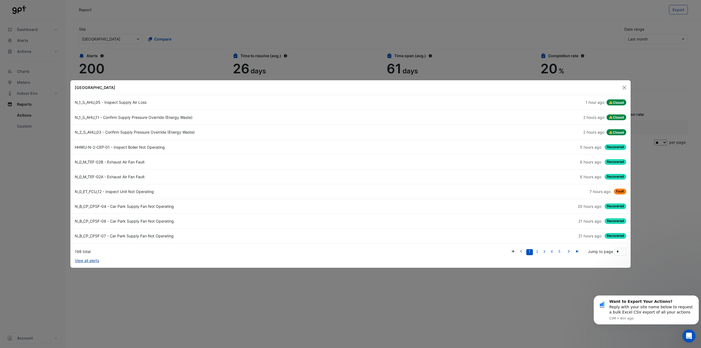
click at [93, 261] on link "View all alerts" at bounding box center [87, 261] width 24 height 6
click at [128, 40] on ngb-modal-window "Karrinyup Shopping Centre N_1_S_AHU_05 - Inspect Supply Air Loss 1 hour ago Clo…" at bounding box center [350, 174] width 701 height 348
click at [28, 15] on ngb-modal-window "Karrinyup Shopping Centre N_1_S_AHU_05 - Inspect Supply Air Loss 1 hour ago Clo…" at bounding box center [350, 174] width 701 height 348
click at [626, 87] on button "Close" at bounding box center [624, 87] width 8 height 8
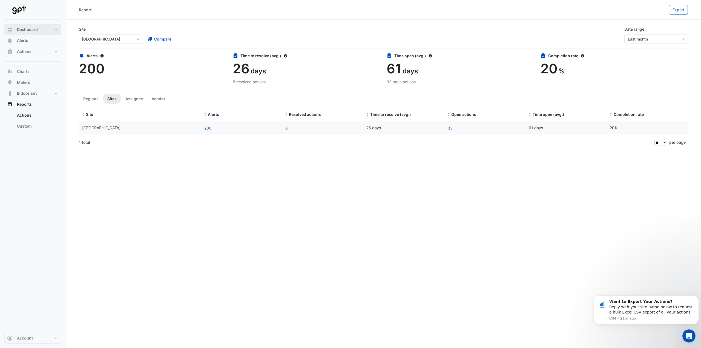
click at [24, 29] on span "Dashboard" at bounding box center [27, 29] width 21 height 5
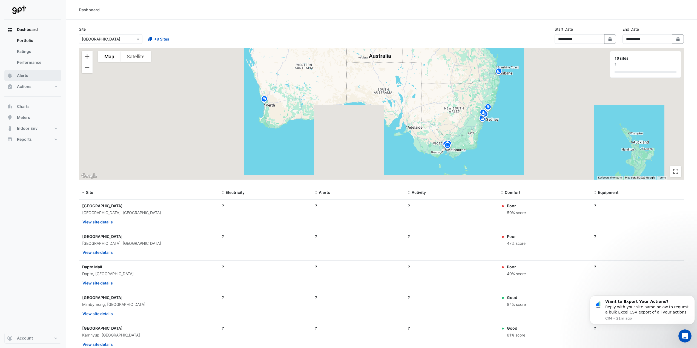
click at [27, 79] on button "Alerts" at bounding box center [32, 75] width 57 height 11
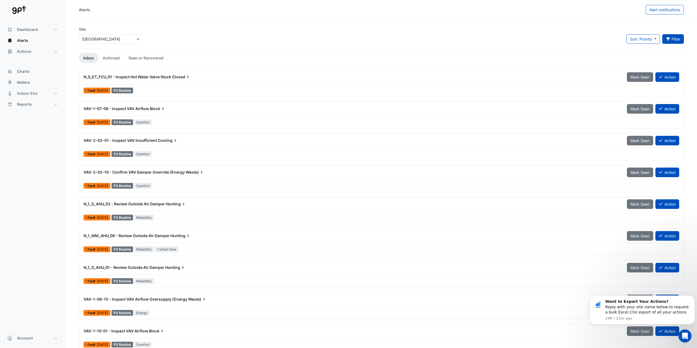
click at [673, 41] on button "Filter" at bounding box center [673, 39] width 22 height 10
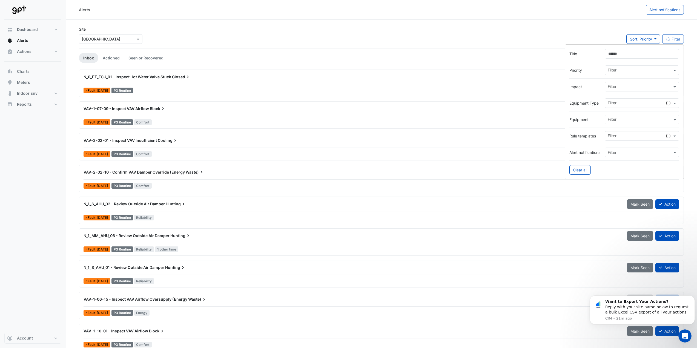
click at [617, 72] on input "text" at bounding box center [639, 71] width 64 height 6
click at [618, 87] on div "P2 Urgent" at bounding box center [620, 90] width 31 height 8
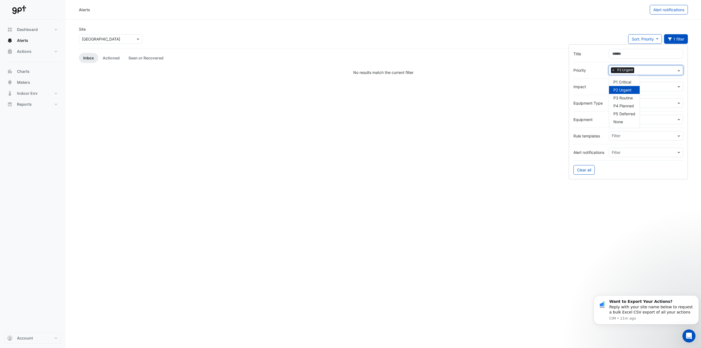
click at [625, 89] on span "P2 Urgent" at bounding box center [622, 90] width 18 height 5
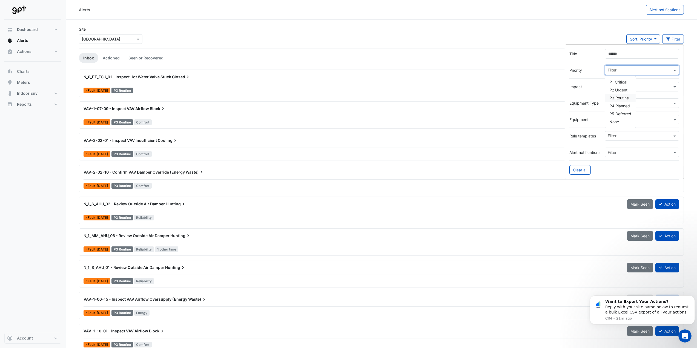
click at [623, 96] on span "P3 Routine" at bounding box center [618, 98] width 19 height 5
click at [320, 33] on div "Site Select a Site × Karrinyup Shopping Centre Sort: Priority Priority Updated …" at bounding box center [381, 37] width 611 height 22
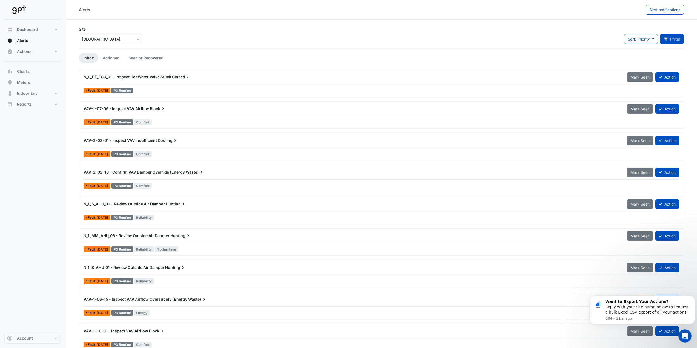
click at [219, 39] on div "Site Select a Site × Karrinyup Shopping Centre Sort: Priority Priority Updated …" at bounding box center [381, 37] width 611 height 22
click at [113, 58] on link "Actioned" at bounding box center [111, 58] width 26 height 10
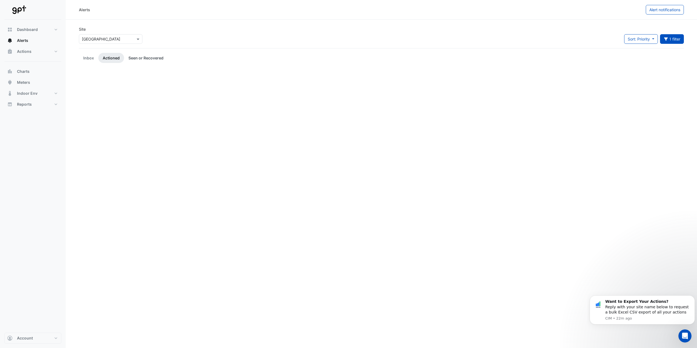
click at [149, 58] on link "Seen or Recovered" at bounding box center [146, 58] width 44 height 10
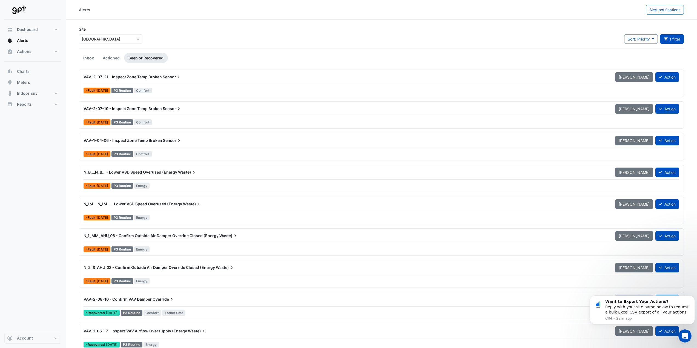
click at [88, 57] on link "Inbox" at bounding box center [88, 58] width 19 height 10
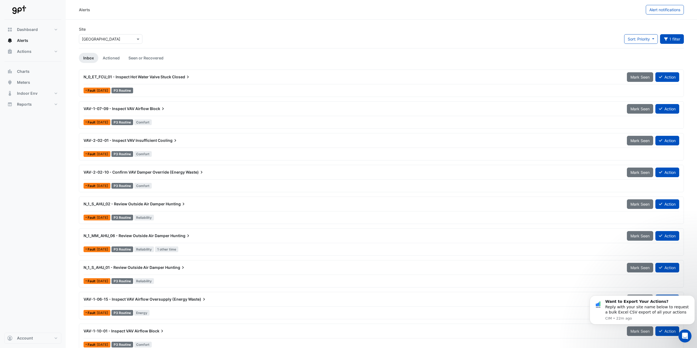
click at [28, 32] on span "Dashboard" at bounding box center [27, 29] width 21 height 5
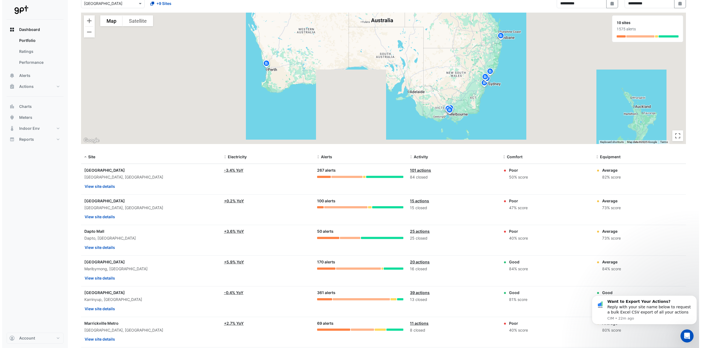
scroll to position [55, 0]
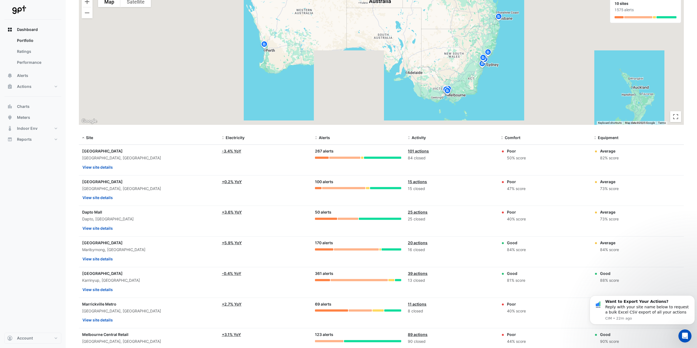
click at [321, 272] on div "361 alerts" at bounding box center [358, 273] width 87 height 6
click at [108, 288] on button "View site details" at bounding box center [97, 290] width 31 height 10
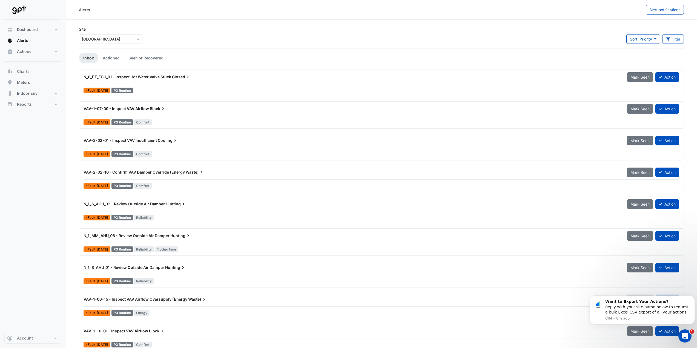
click at [674, 42] on button "Filter" at bounding box center [673, 39] width 22 height 10
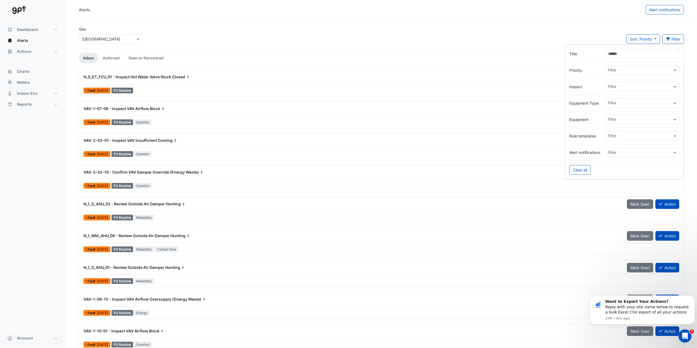
click at [595, 32] on div "Site Select a Site × Karrinyup Shopping Centre Sort: Priority Priority Updated …" at bounding box center [381, 37] width 611 height 22
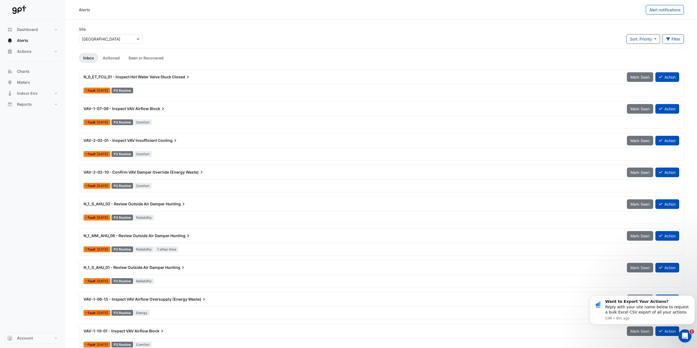
click at [644, 34] on div "Site Select a Site × Karrinyup Shopping Centre Sort: Priority Priority Updated …" at bounding box center [381, 37] width 611 height 22
click at [643, 39] on span "Sort: Priority" at bounding box center [641, 39] width 22 height 5
click at [667, 39] on icon "button" at bounding box center [668, 39] width 4 height 3
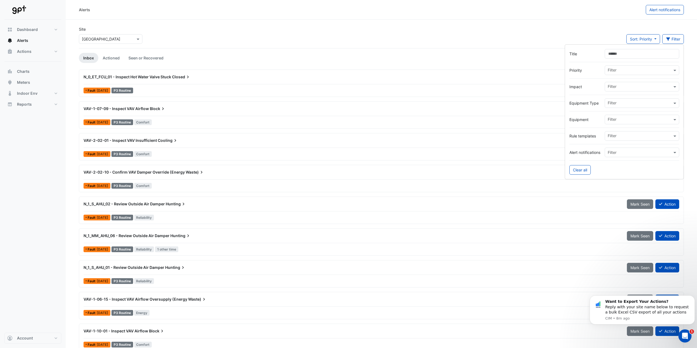
click at [386, 31] on div "Site Select a Site × Karrinyup Shopping Centre Sort: Priority Priority Updated …" at bounding box center [381, 37] width 611 height 22
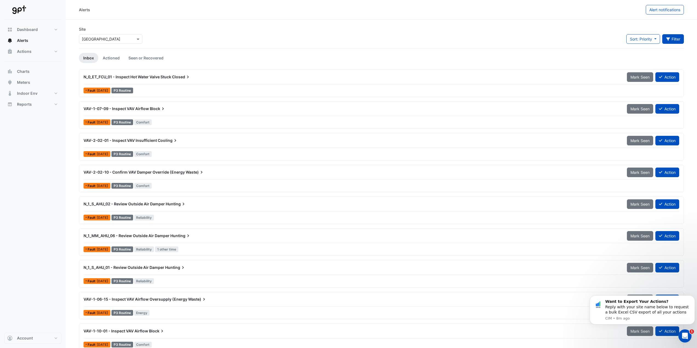
click at [667, 40] on icon "button" at bounding box center [668, 39] width 5 height 4
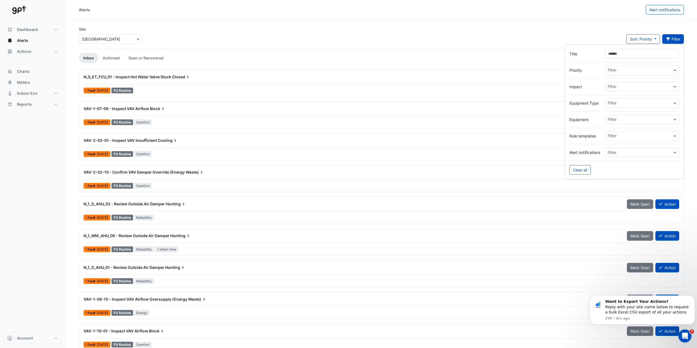
click at [631, 90] on div at bounding box center [639, 87] width 65 height 7
click at [586, 90] on div "Impact Filter Comfort Energy Other Reliability Safety Water" at bounding box center [624, 87] width 110 height 10
click at [620, 90] on div at bounding box center [639, 87] width 65 height 7
click at [620, 137] on div "Water" at bounding box center [618, 138] width 26 height 8
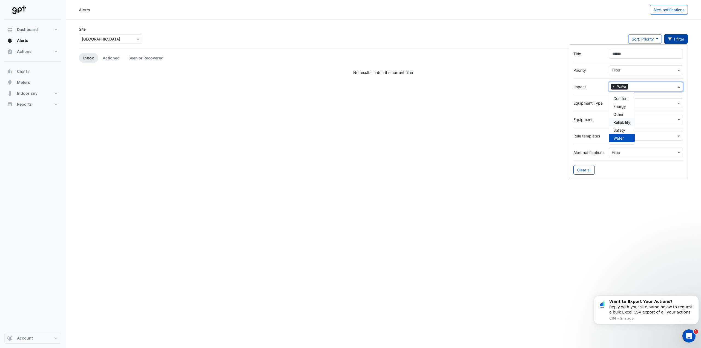
click at [591, 78] on hr at bounding box center [628, 78] width 110 height 0
click at [614, 87] on span "×" at bounding box center [613, 86] width 5 height 5
click at [621, 87] on input "text" at bounding box center [639, 87] width 64 height 6
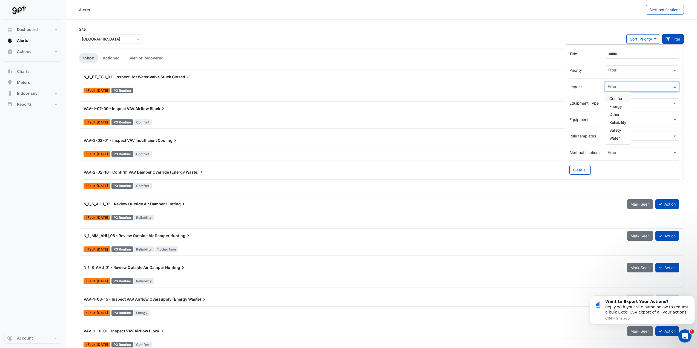
click at [621, 97] on span "Comfort" at bounding box center [616, 98] width 15 height 5
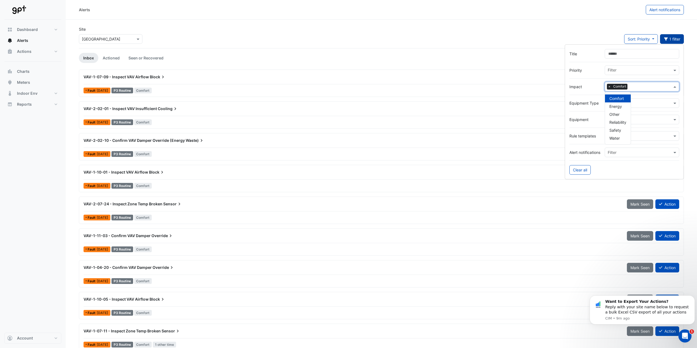
click at [578, 86] on label "Impact" at bounding box center [584, 87] width 31 height 6
click at [607, 86] on span "×" at bounding box center [609, 86] width 5 height 5
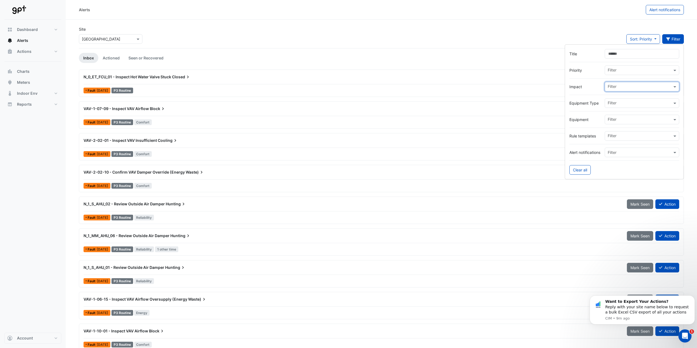
click at [612, 86] on input "text" at bounding box center [639, 87] width 64 height 6
click at [623, 106] on div "Energy" at bounding box center [618, 106] width 26 height 8
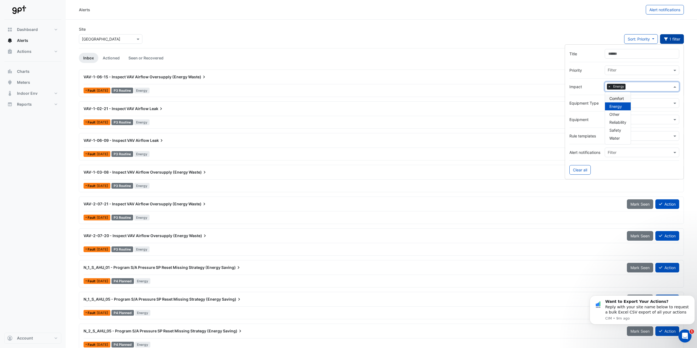
click at [355, 11] on div "Alerts" at bounding box center [362, 10] width 567 height 10
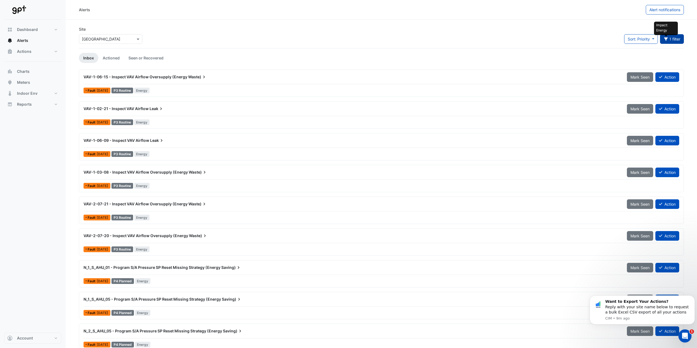
click at [666, 39] on icon "button" at bounding box center [666, 39] width 4 height 3
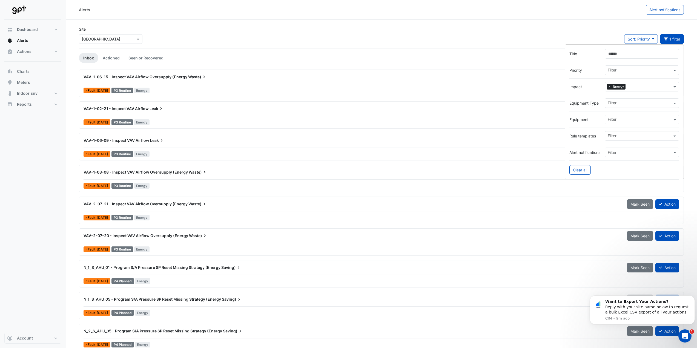
click at [609, 87] on span "×" at bounding box center [609, 86] width 5 height 5
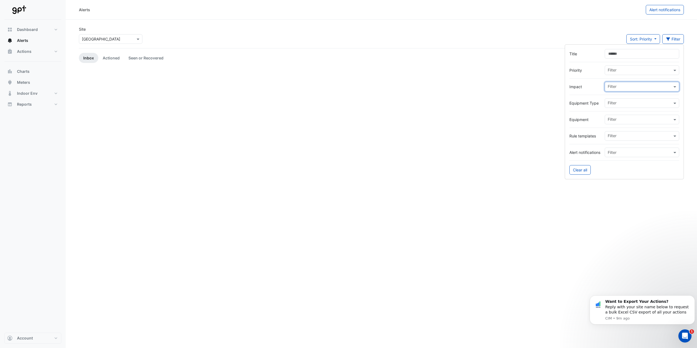
click at [618, 87] on input "text" at bounding box center [639, 87] width 64 height 6
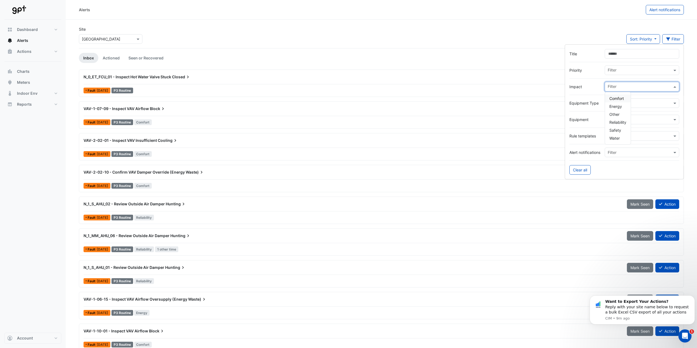
click at [620, 97] on span "Comfort" at bounding box center [616, 98] width 15 height 5
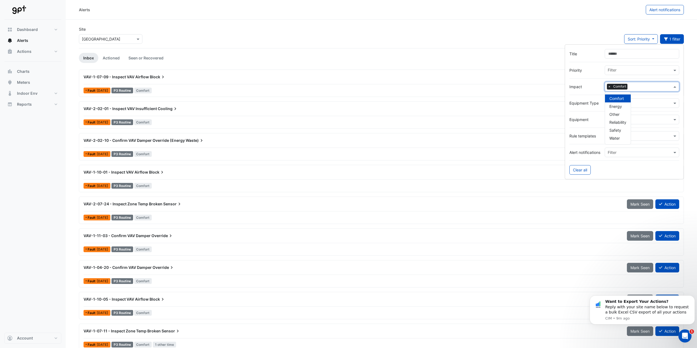
click at [594, 87] on label "Impact" at bounding box center [584, 87] width 31 height 6
click at [614, 149] on div "Filter" at bounding box center [641, 153] width 74 height 10
click at [621, 134] on input "text" at bounding box center [639, 137] width 64 height 6
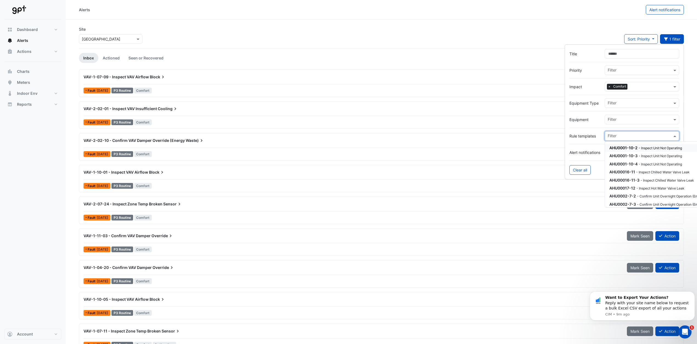
click at [617, 119] on input "text" at bounding box center [639, 120] width 64 height 6
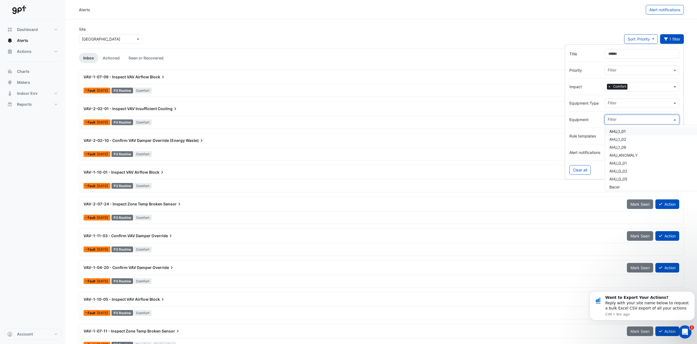
click at [593, 113] on div at bounding box center [624, 111] width 110 height 7
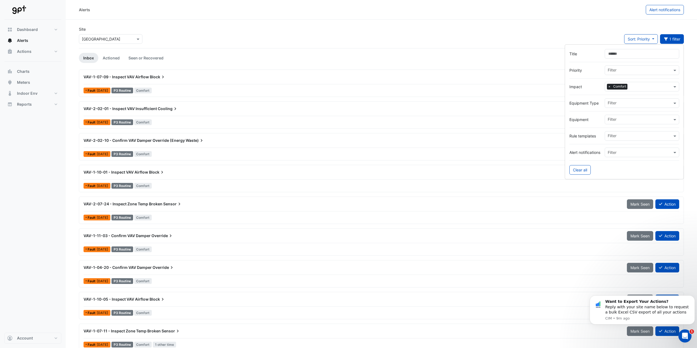
click at [469, 28] on div "Site Select a Site × Karrinyup Shopping Centre Sort: Priority Priority Updated …" at bounding box center [381, 37] width 611 height 22
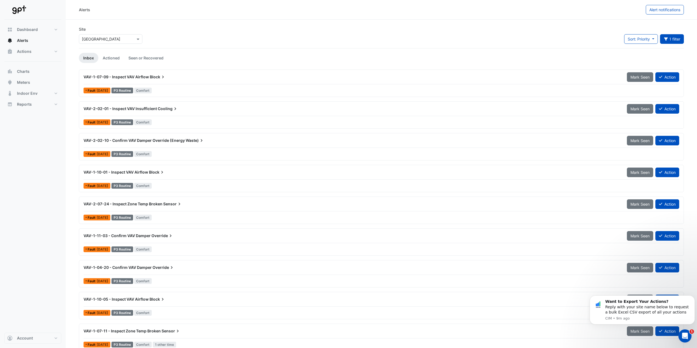
click at [235, 322] on div "VAV-1-07-09 - Inspect VAV Airflow Block Mark Seen Action Fault 3 days ago P3 Ro…" at bounding box center [381, 276] width 605 height 413
drag, startPoint x: 235, startPoint y: 322, endPoint x: 232, endPoint y: 313, distance: 9.8
click at [232, 313] on div "VAV-1-07-09 - Inspect VAV Airflow Block Mark Seen Action Fault 3 days ago P3 Ro…" at bounding box center [381, 276] width 605 height 413
click at [385, 40] on div "Site Select a Site × Karrinyup Shopping Centre Sort: Priority Priority Updated …" at bounding box center [381, 37] width 611 height 22
click at [644, 36] on button "Sort: Priority" at bounding box center [641, 39] width 34 height 10
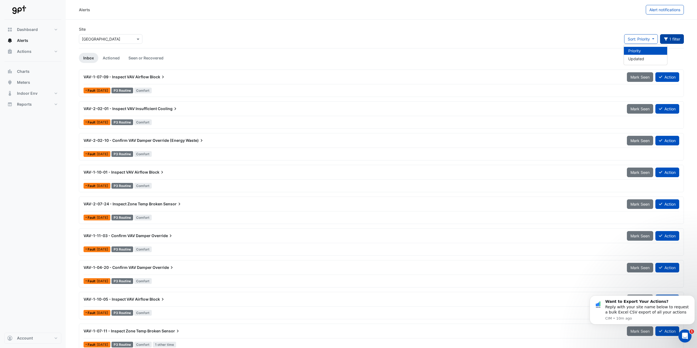
click at [663, 41] on button "1 filter" at bounding box center [672, 39] width 24 height 10
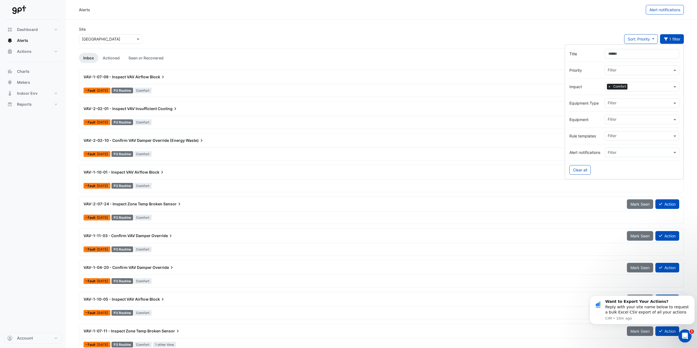
click at [609, 86] on span "×" at bounding box center [609, 86] width 5 height 5
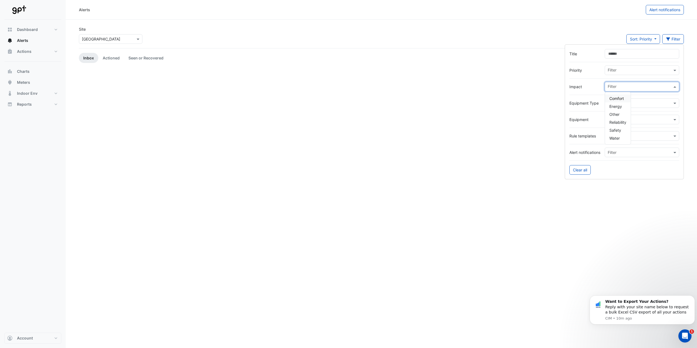
click at [613, 88] on input "text" at bounding box center [639, 87] width 64 height 6
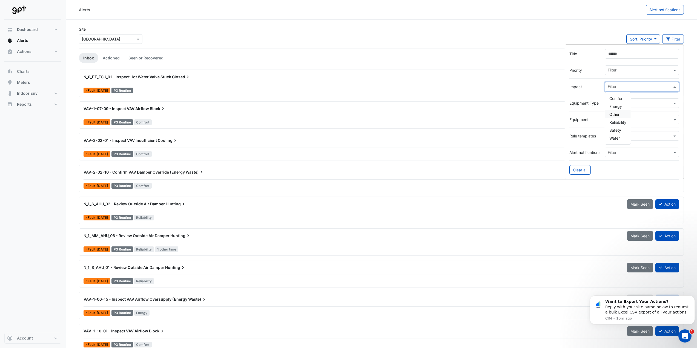
click at [621, 116] on div "Other" at bounding box center [618, 114] width 26 height 8
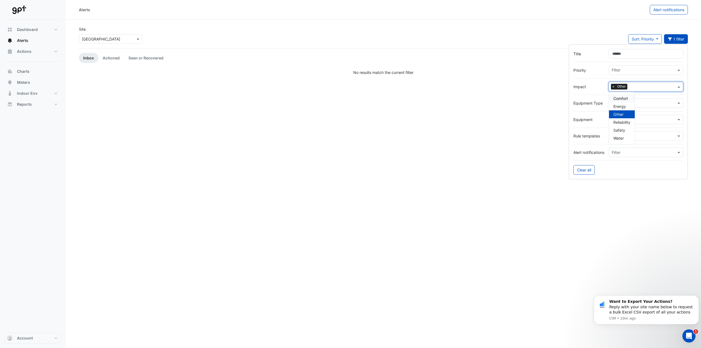
click at [611, 86] on span "×" at bounding box center [613, 86] width 5 height 5
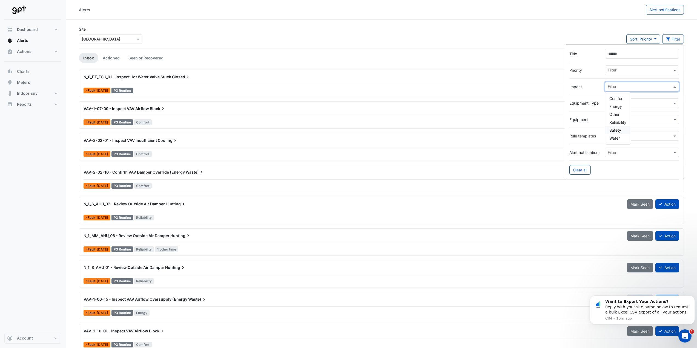
click at [617, 134] on div "Water" at bounding box center [618, 138] width 26 height 8
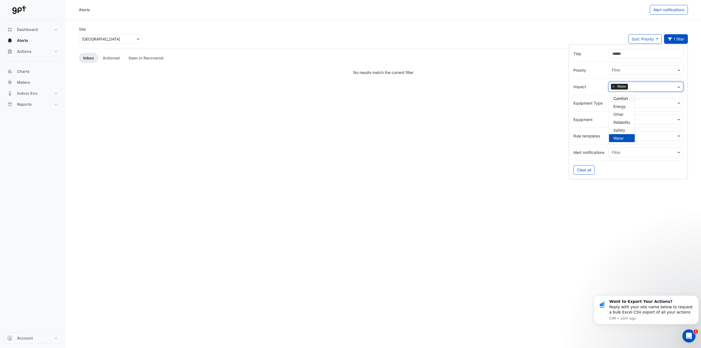
click at [612, 87] on span "×" at bounding box center [613, 86] width 5 height 5
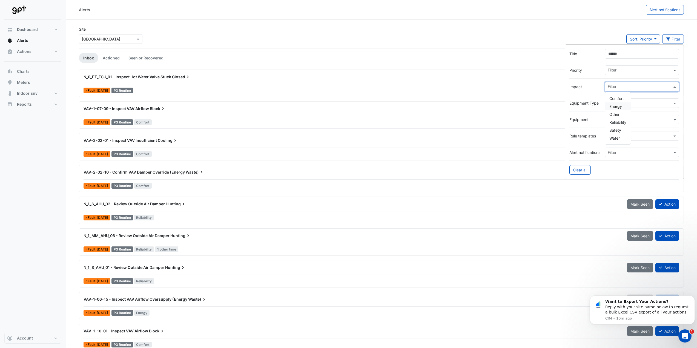
click at [622, 107] on div "Energy" at bounding box center [618, 106] width 26 height 8
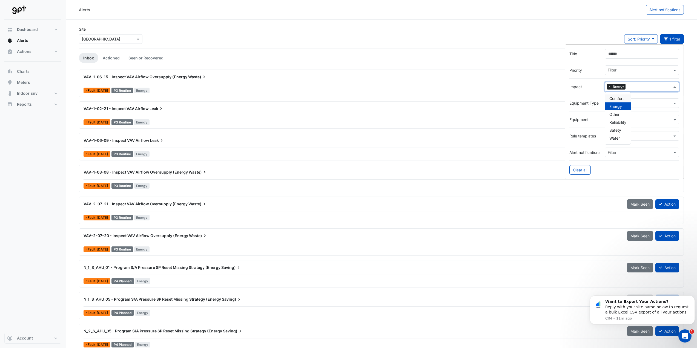
click at [330, 33] on div "Site Select a Site × Karrinyup Shopping Centre Sort: Priority Priority Updated …" at bounding box center [381, 37] width 611 height 22
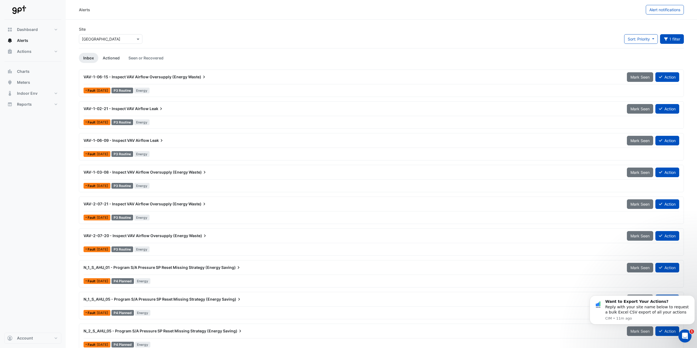
click at [110, 58] on link "Actioned" at bounding box center [111, 58] width 26 height 10
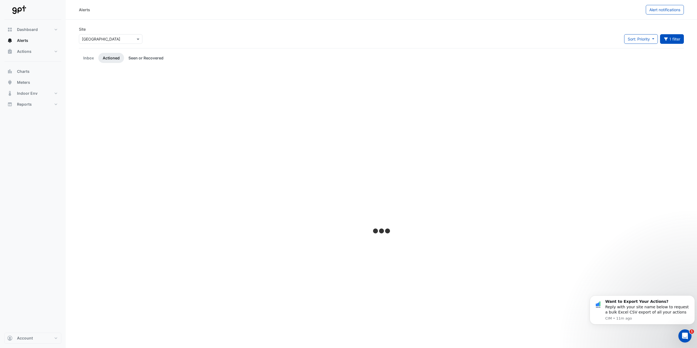
click at [156, 59] on link "Seen or Recovered" at bounding box center [146, 58] width 44 height 10
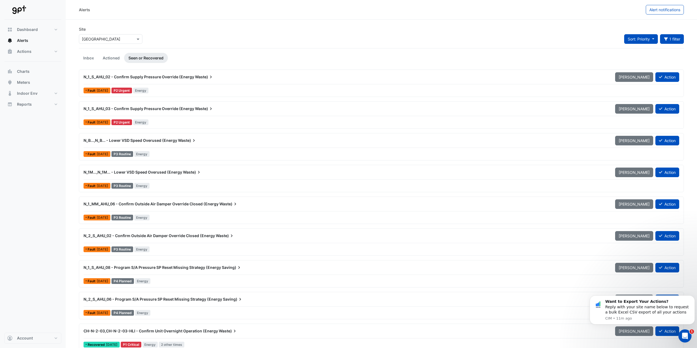
click at [652, 39] on button "Sort: Priority" at bounding box center [641, 39] width 34 height 10
click at [666, 40] on icon "button" at bounding box center [665, 39] width 5 height 4
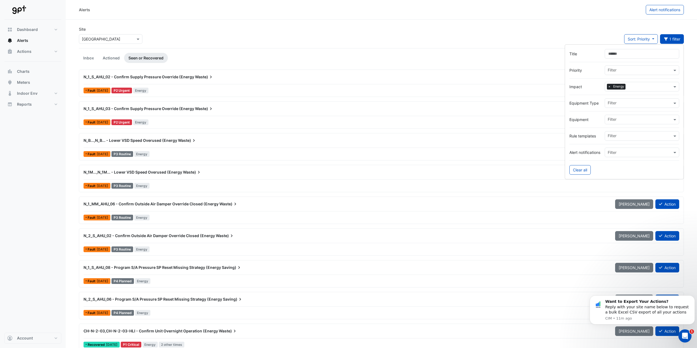
click at [607, 85] on span "×" at bounding box center [609, 86] width 5 height 5
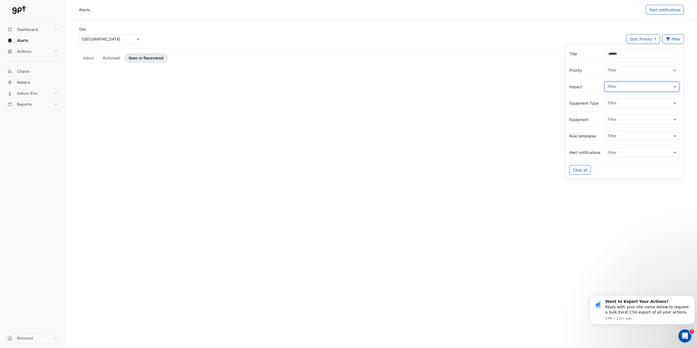
click at [612, 87] on input "text" at bounding box center [639, 87] width 64 height 6
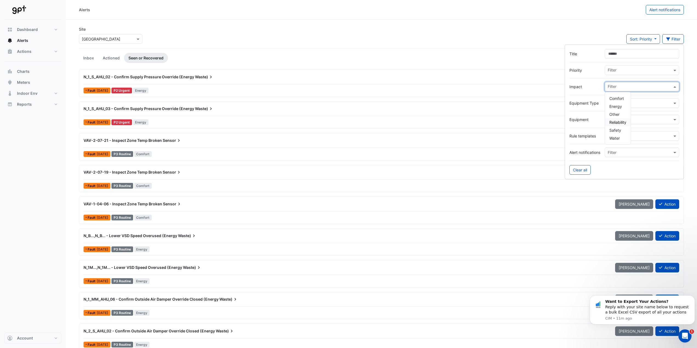
click at [620, 121] on span "Reliability" at bounding box center [617, 122] width 17 height 5
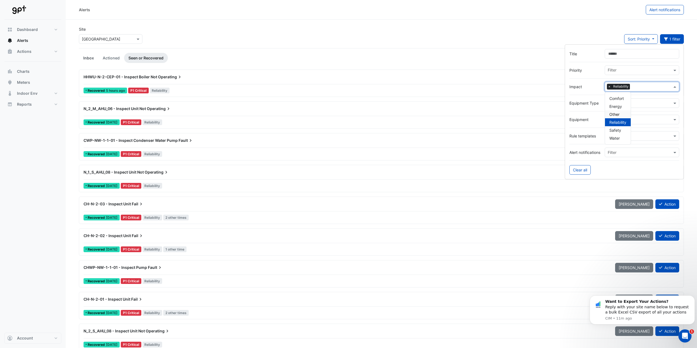
click at [96, 58] on link "Inbox" at bounding box center [88, 58] width 19 height 10
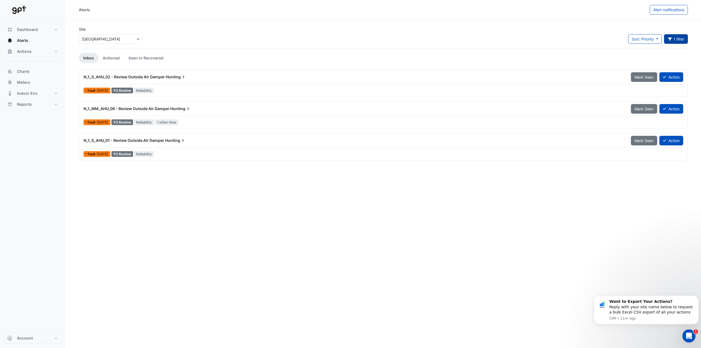
click at [667, 42] on button "1 filter" at bounding box center [676, 39] width 24 height 10
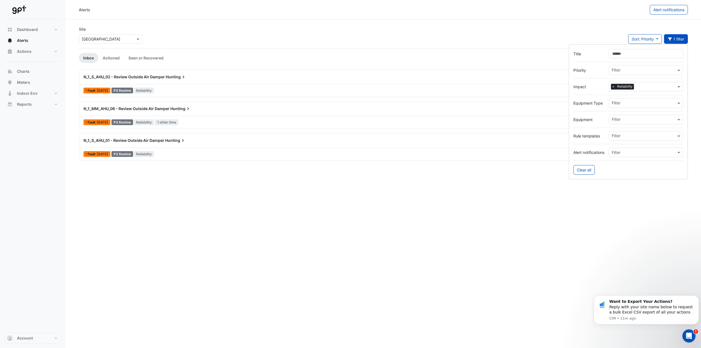
click at [612, 86] on span "×" at bounding box center [613, 86] width 5 height 5
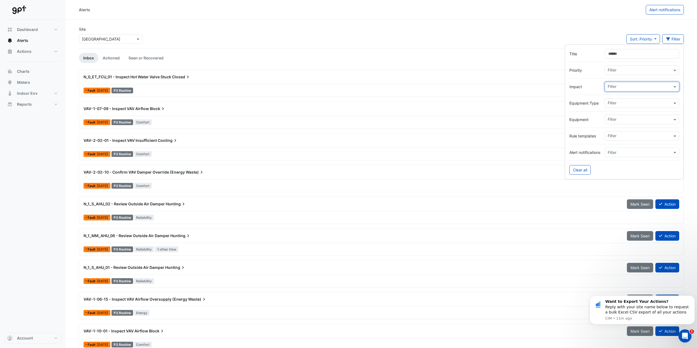
click at [546, 28] on div "Site Select a Site × Karrinyup Shopping Centre Sort: Priority Priority Updated …" at bounding box center [381, 37] width 611 height 22
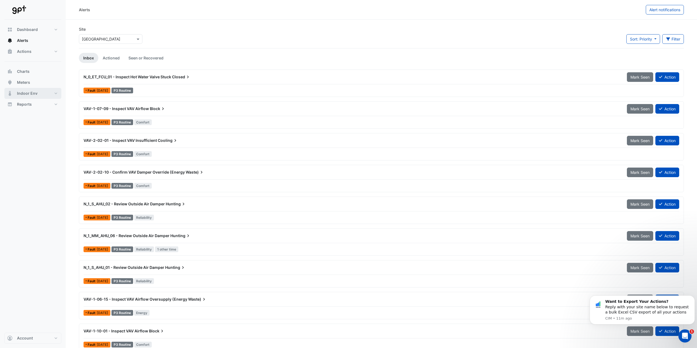
click at [41, 93] on button "Indoor Env" at bounding box center [32, 93] width 57 height 11
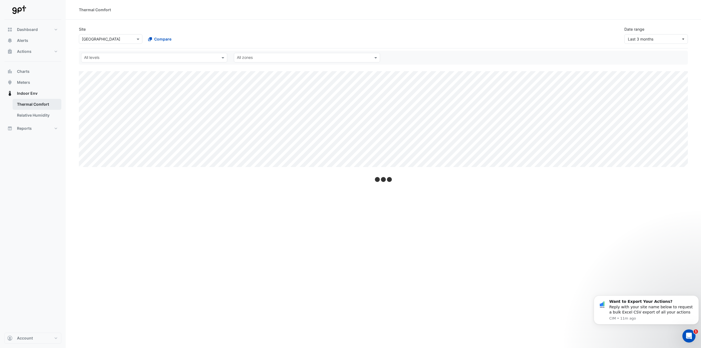
click at [42, 106] on link "Thermal Comfort" at bounding box center [37, 104] width 49 height 11
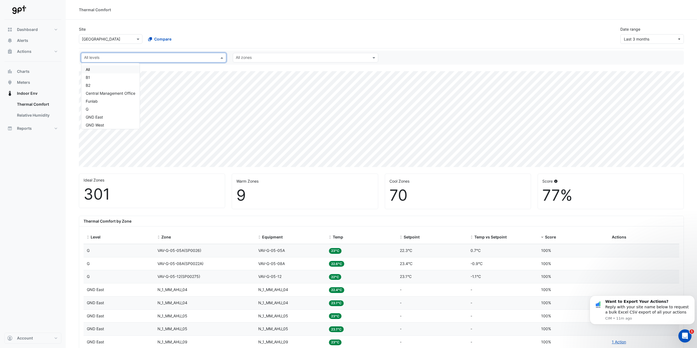
click at [139, 59] on input "text" at bounding box center [150, 58] width 133 height 6
click at [139, 58] on input "text" at bounding box center [150, 58] width 133 height 6
click at [33, 134] on button "Reports" at bounding box center [32, 128] width 57 height 11
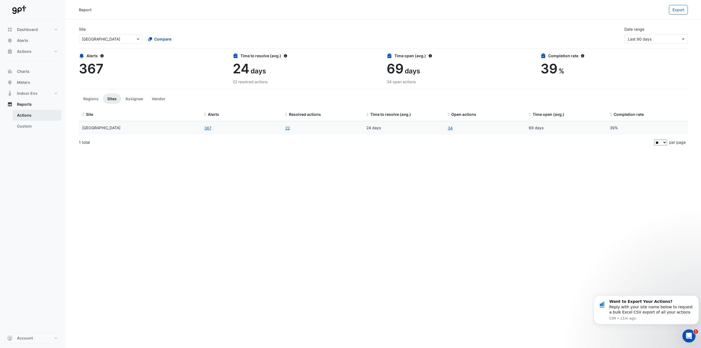
click at [41, 113] on link "Actions" at bounding box center [37, 115] width 49 height 11
click at [649, 28] on div "Date range Last 90 days" at bounding box center [656, 35] width 70 height 18
click at [646, 37] on span "Last 90 days" at bounding box center [640, 39] width 24 height 5
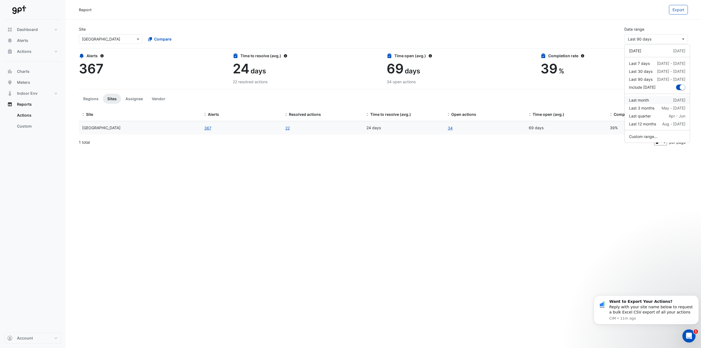
click at [643, 98] on div "Last month" at bounding box center [639, 100] width 20 height 6
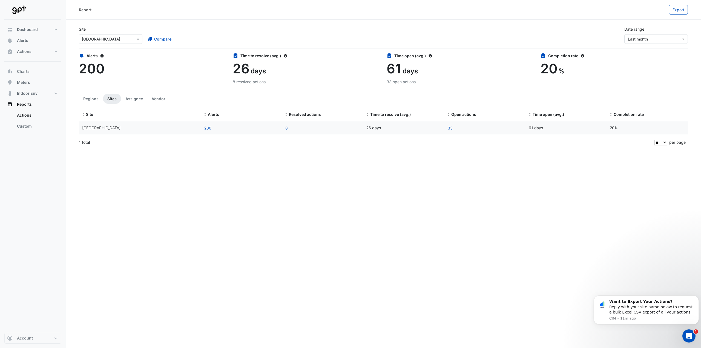
click at [241, 169] on div "Report Export Site Select a Site × Karrinyup Shopping Centre Compare Date range…" at bounding box center [383, 174] width 635 height 348
click at [209, 127] on button "200" at bounding box center [208, 128] width 8 height 6
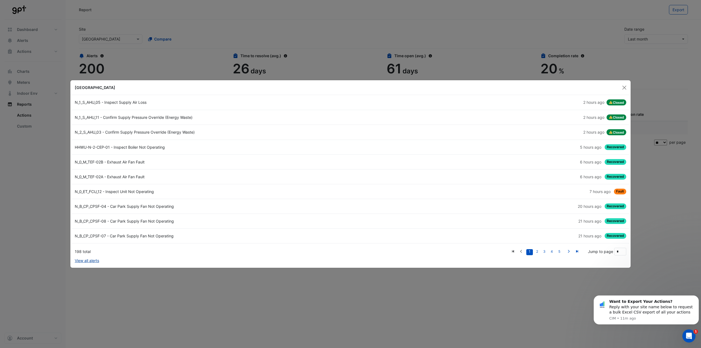
click at [93, 260] on link "View all alerts" at bounding box center [87, 261] width 24 height 6
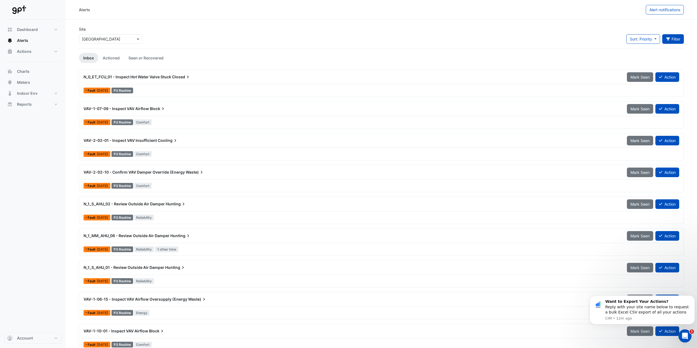
click at [664, 38] on button "Filter" at bounding box center [673, 39] width 22 height 10
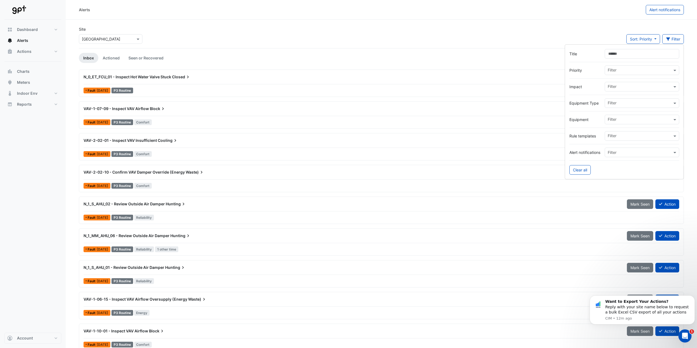
click at [613, 136] on input "text" at bounding box center [639, 137] width 64 height 6
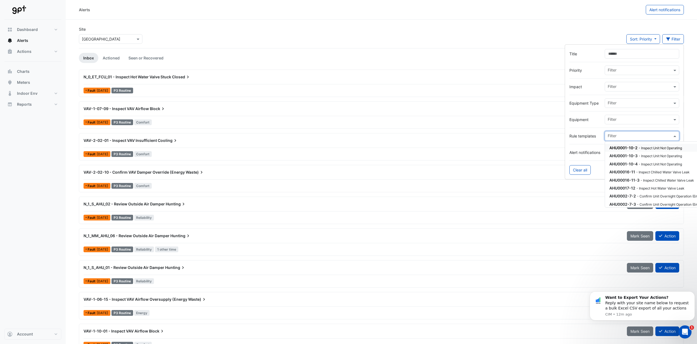
click at [617, 135] on input "text" at bounding box center [639, 137] width 64 height 6
click at [593, 136] on label "Rule templates" at bounding box center [584, 136] width 31 height 6
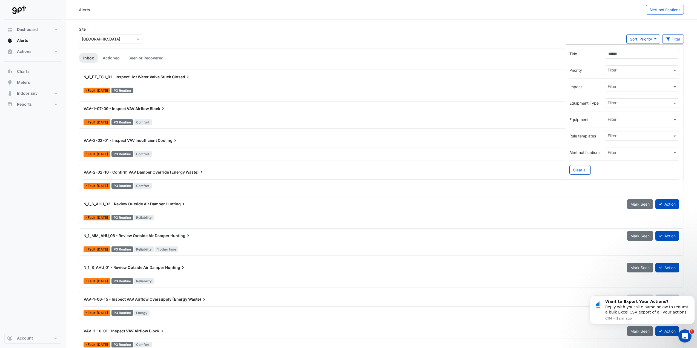
click at [614, 152] on input "text" at bounding box center [635, 153] width 57 height 6
click at [599, 152] on label "Alert notifications" at bounding box center [584, 152] width 31 height 6
click at [618, 103] on input "text" at bounding box center [639, 104] width 64 height 6
click at [588, 109] on div at bounding box center [624, 111] width 110 height 7
click at [146, 61] on link "Seen or Recovered" at bounding box center [146, 58] width 44 height 10
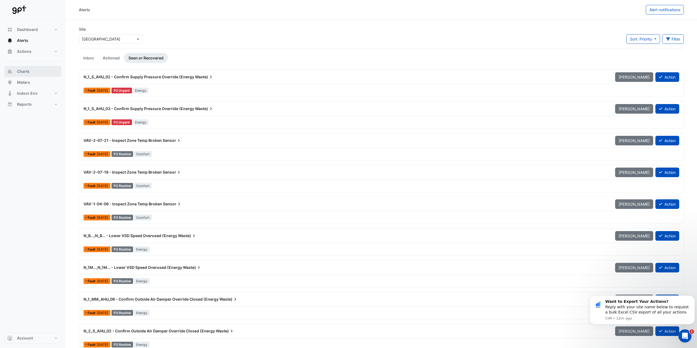
click at [38, 73] on button "Charts" at bounding box center [32, 71] width 57 height 11
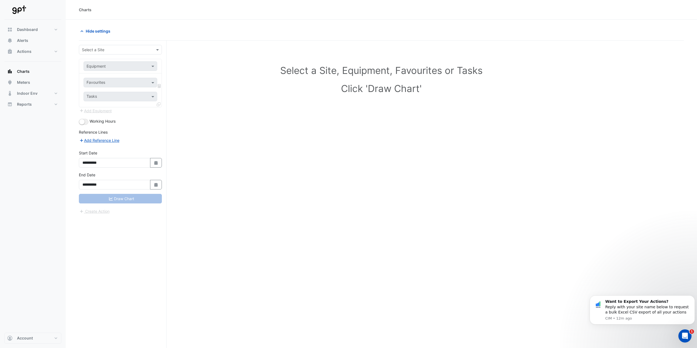
click at [111, 47] on input "text" at bounding box center [115, 50] width 66 height 6
click at [106, 93] on span "[GEOGRAPHIC_DATA]" at bounding box center [102, 93] width 38 height 5
click at [156, 163] on icon "Select Date" at bounding box center [156, 163] width 5 height 4
select select "*"
select select "****"
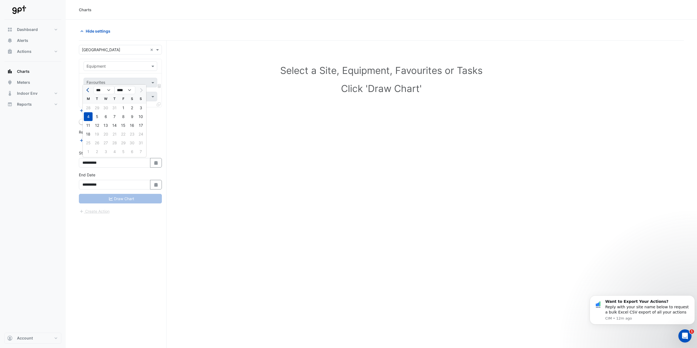
click at [91, 92] on button "Previous month" at bounding box center [88, 90] width 7 height 9
select select "*"
click at [98, 108] on div "1" at bounding box center [97, 107] width 9 height 9
type input "**********"
click at [152, 185] on button "Select Date" at bounding box center [156, 185] width 12 height 10
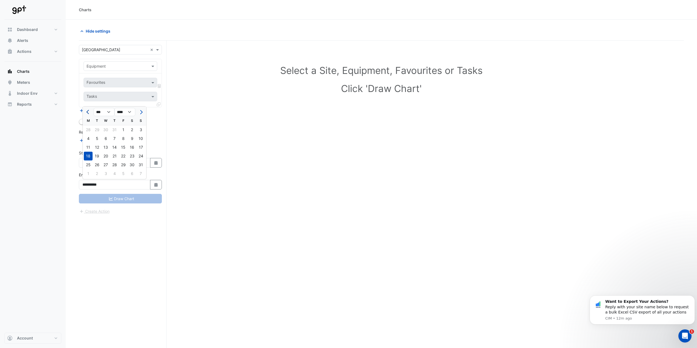
click at [88, 110] on span "Previous month" at bounding box center [88, 112] width 4 height 4
select select "*"
click at [117, 165] on div "31" at bounding box center [114, 164] width 9 height 9
type input "**********"
click at [145, 152] on div "**********" at bounding box center [120, 159] width 83 height 18
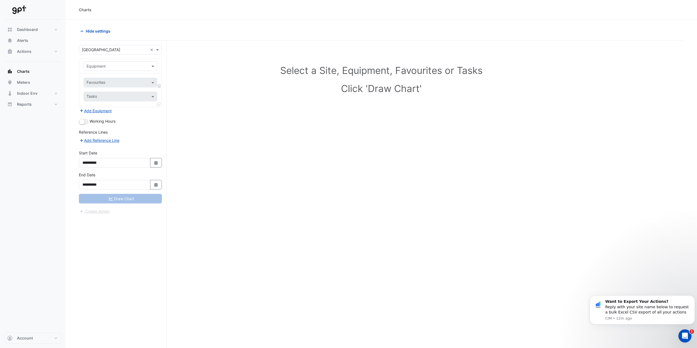
click at [116, 197] on div "Draw Chart" at bounding box center [120, 199] width 83 height 10
click at [117, 196] on div "Draw Chart" at bounding box center [120, 199] width 83 height 10
click at [117, 195] on div "Draw Chart" at bounding box center [120, 199] width 83 height 10
click at [148, 73] on div "Equipment" at bounding box center [120, 66] width 82 height 14
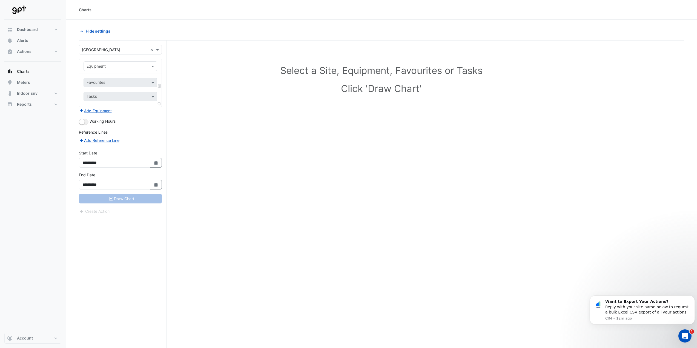
click at [146, 64] on div at bounding box center [120, 66] width 73 height 6
drag, startPoint x: 140, startPoint y: 78, endPoint x: 142, endPoint y: 108, distance: 29.6
click at [137, 80] on div "AHU_1_01" at bounding box center [140, 78] width 113 height 8
click at [137, 66] on input "text" at bounding box center [115, 67] width 57 height 6
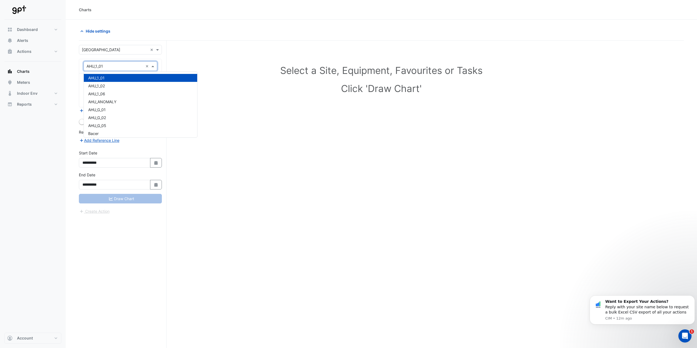
click at [138, 68] on input "text" at bounding box center [115, 67] width 57 height 6
click at [78, 124] on section "**********" at bounding box center [381, 194] width 631 height 349
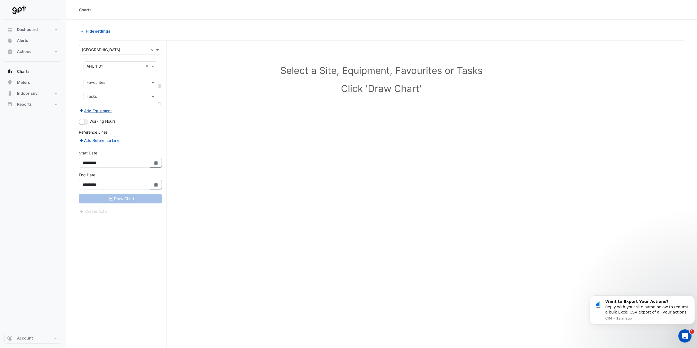
click at [82, 110] on icon "button" at bounding box center [81, 111] width 5 height 4
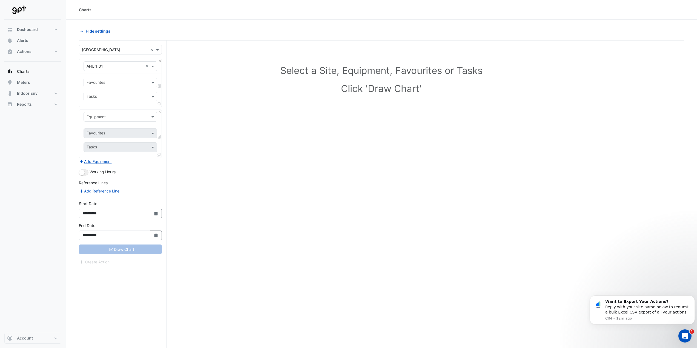
click at [159, 87] on icon at bounding box center [159, 86] width 3 height 4
click at [159, 61] on button "Close" at bounding box center [160, 61] width 4 height 4
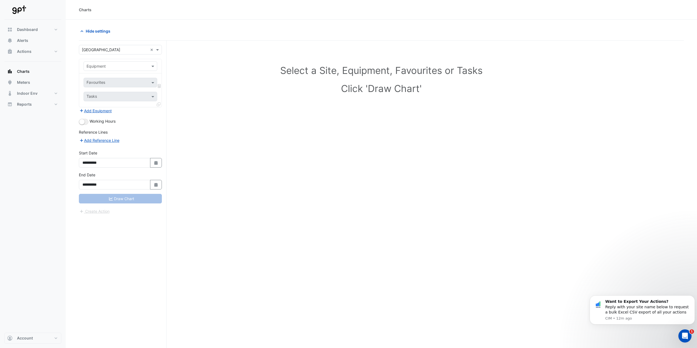
click at [159, 63] on div "Equipment" at bounding box center [120, 66] width 82 height 14
click at [159, 87] on icon at bounding box center [159, 86] width 3 height 4
click at [100, 111] on button "Add Equipment" at bounding box center [95, 111] width 33 height 6
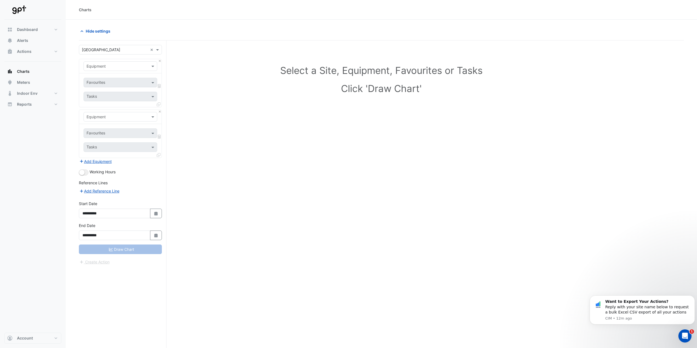
click at [91, 263] on app-escalated-ticket-create-button "Create Action" at bounding box center [94, 261] width 31 height 5
click at [97, 262] on app-escalated-ticket-create-button "Create Action" at bounding box center [94, 261] width 31 height 5
click at [160, 110] on button "Close" at bounding box center [160, 112] width 4 height 4
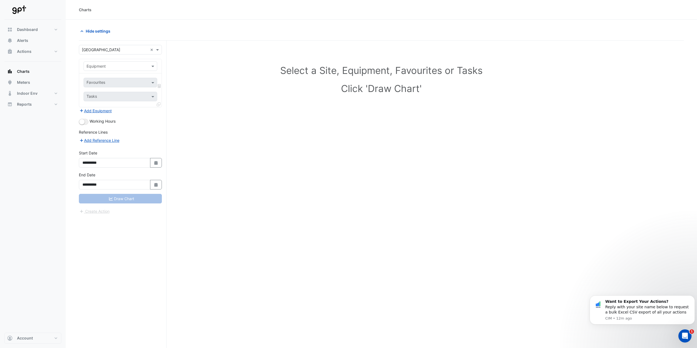
click at [158, 104] on icon at bounding box center [159, 104] width 4 height 4
click at [122, 91] on div "Favourites Tasks" at bounding box center [120, 90] width 82 height 34
click at [113, 62] on div "Equipment" at bounding box center [120, 66] width 74 height 10
click at [116, 76] on div "AHU_1_01" at bounding box center [140, 78] width 113 height 8
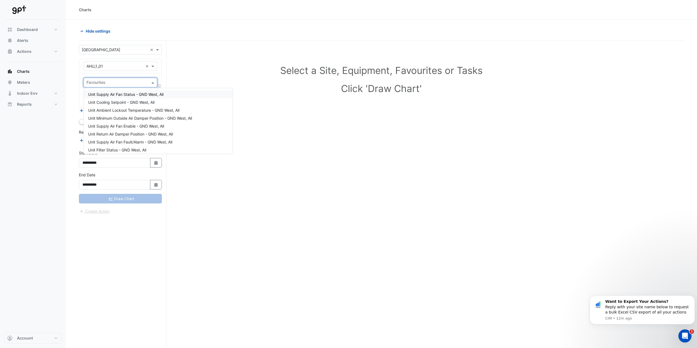
click at [115, 81] on input "text" at bounding box center [117, 83] width 61 height 6
click at [135, 123] on div "Unit Supply Air Fan Enable - GND West, All" at bounding box center [158, 126] width 149 height 8
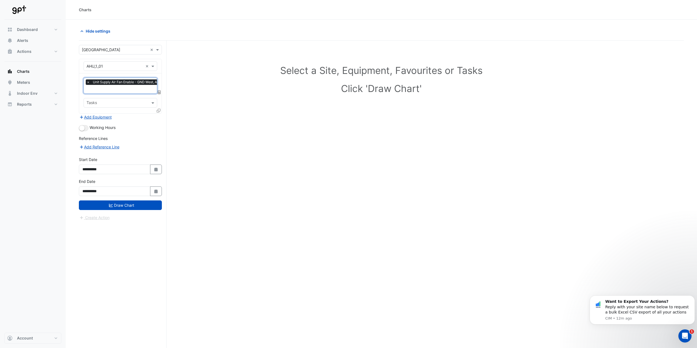
click at [125, 101] on input "text" at bounding box center [117, 103] width 61 height 6
click at [88, 80] on span "×" at bounding box center [88, 81] width 5 height 5
click at [151, 65] on span at bounding box center [153, 66] width 7 height 6
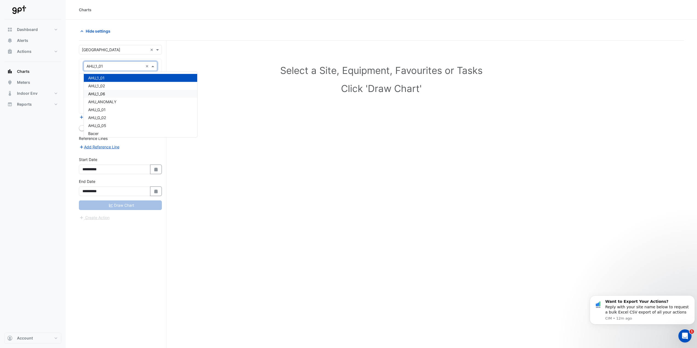
click at [134, 93] on div "AHU_1_06" at bounding box center [140, 94] width 113 height 8
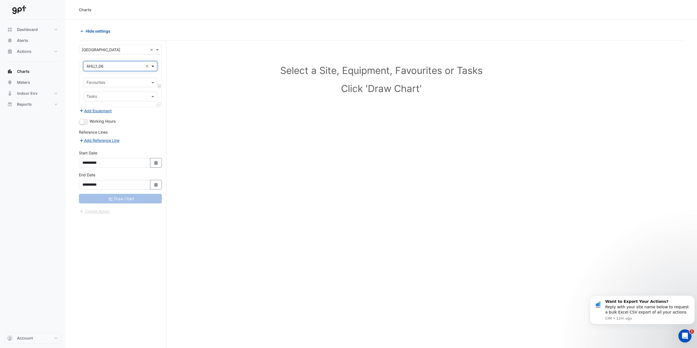
click at [151, 67] on span at bounding box center [153, 66] width 7 height 6
click at [121, 89] on div "AHU_1_02" at bounding box center [140, 86] width 113 height 8
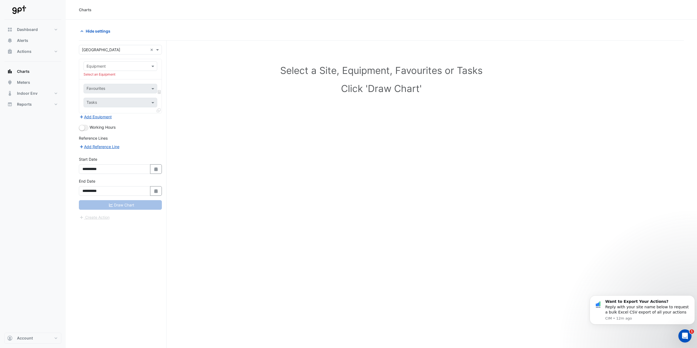
click at [277, 193] on div "Select a Site, Equipment, Favourites or Tasks Click 'Draw Chart'" at bounding box center [381, 205] width 605 height 328
click at [32, 108] on button "Reports" at bounding box center [32, 104] width 57 height 11
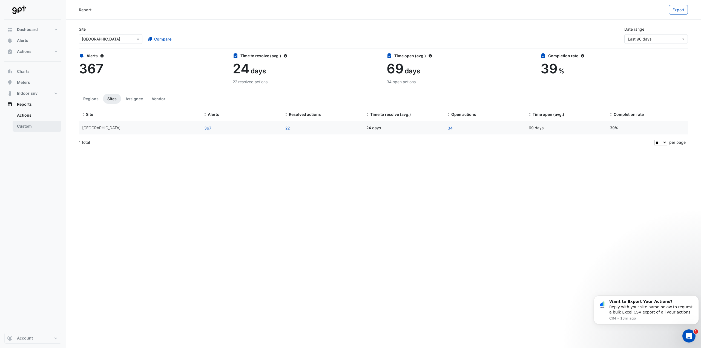
click at [35, 124] on link "Custom" at bounding box center [37, 126] width 49 height 11
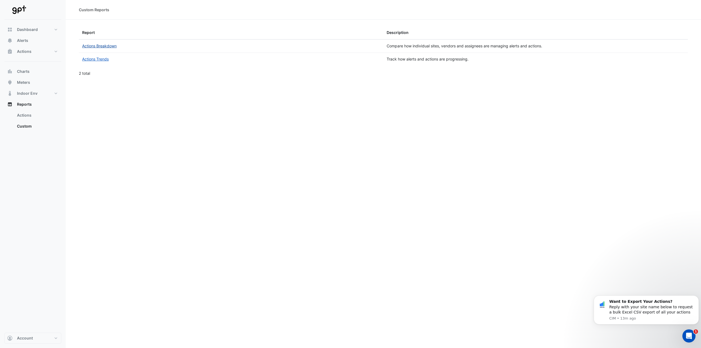
click at [107, 44] on link "Actions Breakdown" at bounding box center [99, 46] width 34 height 5
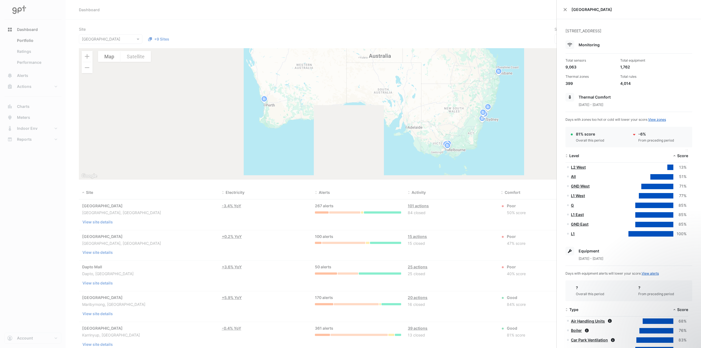
scroll to position [55, 0]
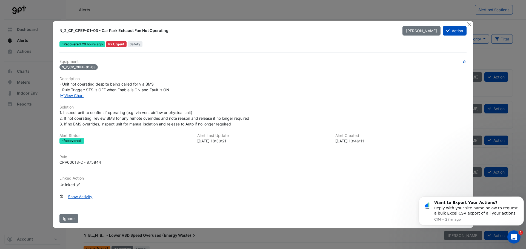
click at [465, 25] on div "N_2_CP_CPEF-01-03 - Car Park Exhaust Fan Not Operating [PERSON_NAME] Action Rec…" at bounding box center [263, 124] width 420 height 207
click at [469, 24] on button "Close" at bounding box center [469, 24] width 6 height 6
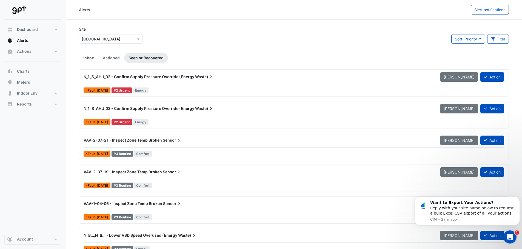
click at [82, 54] on link "Inbox" at bounding box center [88, 58] width 19 height 10
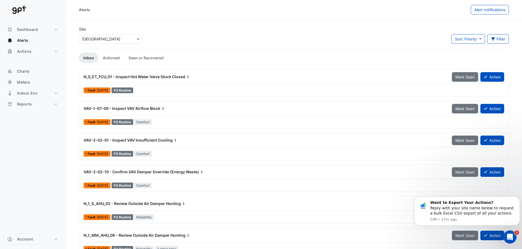
click at [501, 39] on button "Filter" at bounding box center [498, 39] width 22 height 10
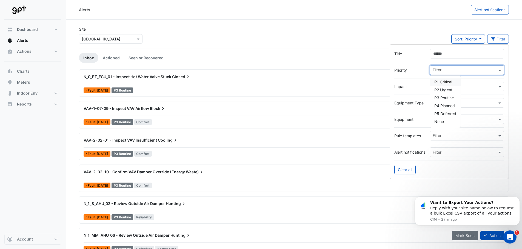
click at [447, 73] on div at bounding box center [463, 70] width 65 height 7
click at [443, 89] on span "P2 Urgent" at bounding box center [443, 90] width 18 height 5
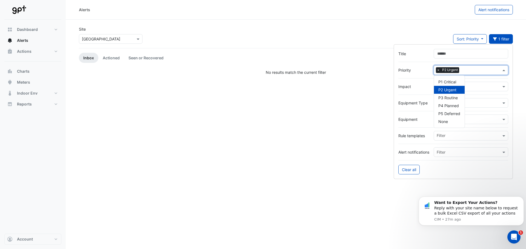
click at [443, 89] on span "P2 Urgent" at bounding box center [447, 90] width 18 height 5
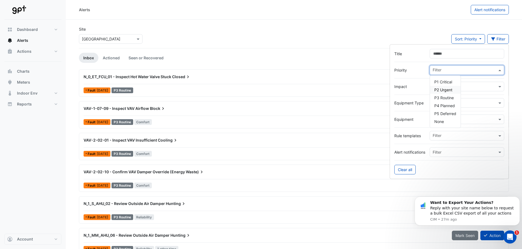
click at [468, 87] on input "text" at bounding box center [464, 87] width 64 height 6
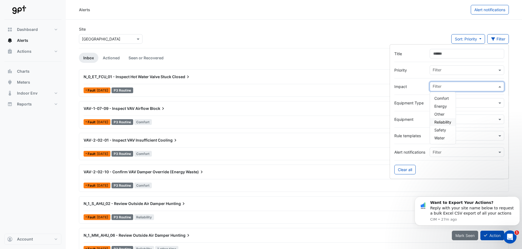
click at [449, 124] on span "Reliability" at bounding box center [442, 122] width 17 height 5
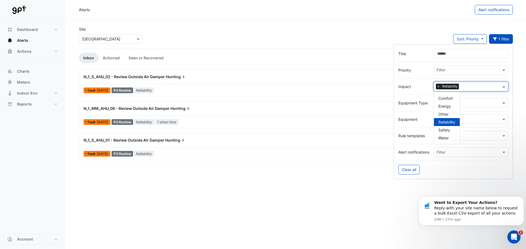
click at [448, 121] on span "Reliability" at bounding box center [446, 122] width 17 height 5
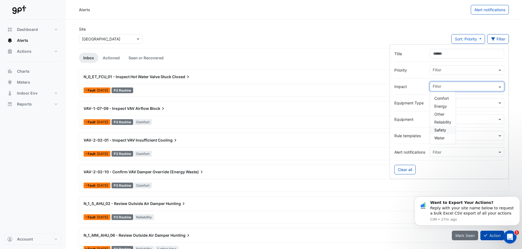
click at [448, 127] on div "Safety" at bounding box center [443, 130] width 26 height 8
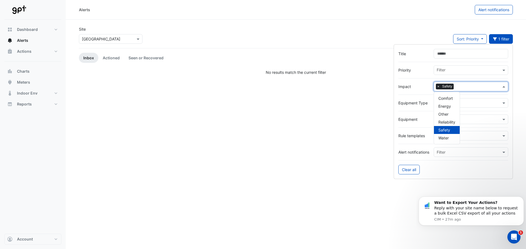
click at [447, 128] on span "Safety" at bounding box center [444, 130] width 12 height 5
click at [447, 122] on span "Reliability" at bounding box center [442, 122] width 17 height 5
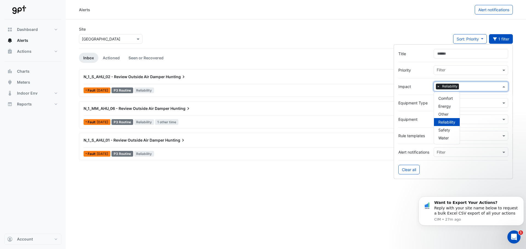
click at [447, 122] on span "Reliability" at bounding box center [446, 122] width 17 height 5
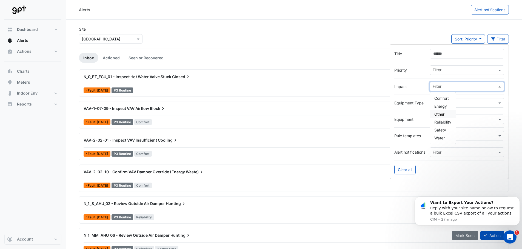
click at [441, 114] on span "Other" at bounding box center [439, 114] width 10 height 5
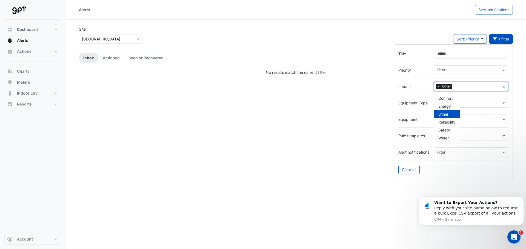
click at [441, 113] on span "Other" at bounding box center [443, 114] width 10 height 5
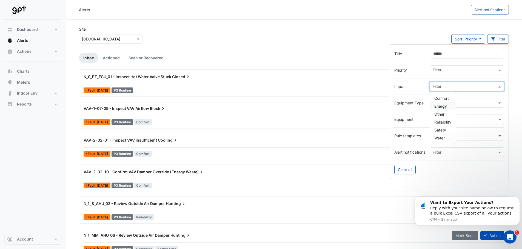
click at [442, 108] on span "Energy" at bounding box center [440, 106] width 13 height 5
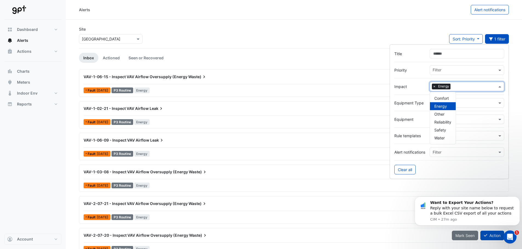
click at [442, 107] on span "Energy" at bounding box center [440, 106] width 13 height 5
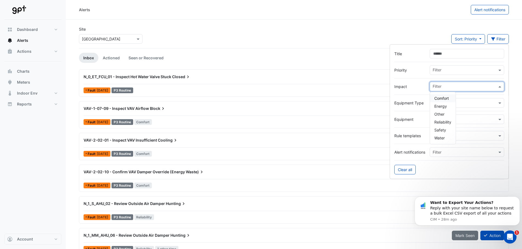
click at [443, 99] on span "Comfort" at bounding box center [441, 98] width 15 height 5
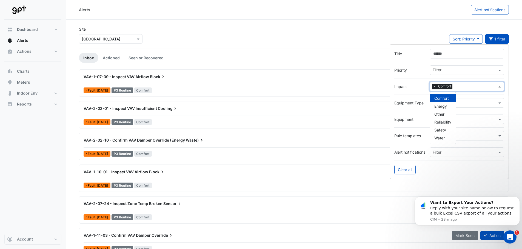
click at [443, 99] on span "Comfort" at bounding box center [441, 98] width 15 height 5
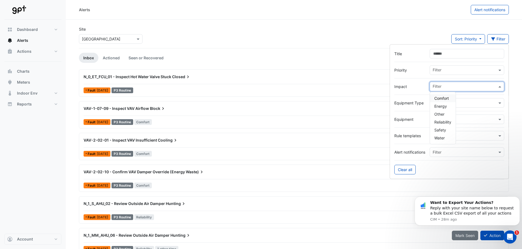
click at [423, 98] on div at bounding box center [449, 94] width 110 height 7
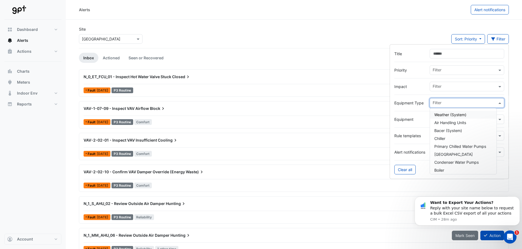
click at [438, 100] on div "Filter" at bounding box center [436, 103] width 10 height 7
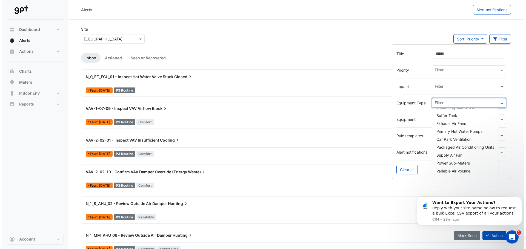
scroll to position [82, 0]
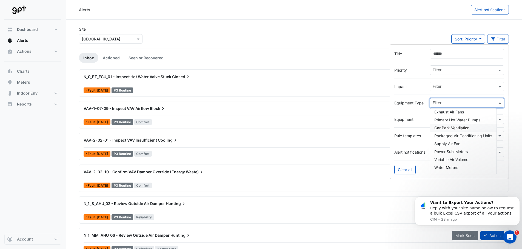
click at [456, 128] on span "Car Park Ventilation" at bounding box center [451, 128] width 35 height 5
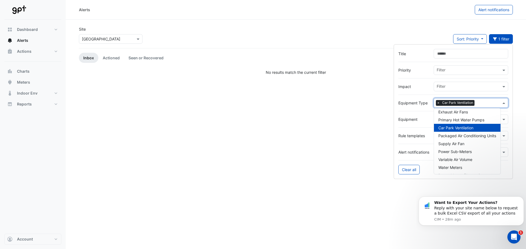
click at [413, 119] on label "Equipment" at bounding box center [413, 120] width 31 height 6
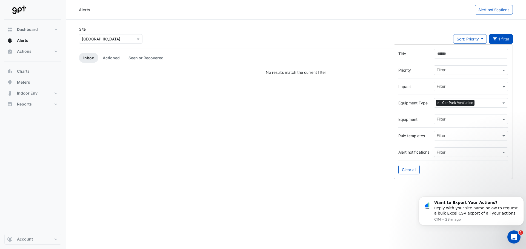
click at [448, 105] on span "Car Park Ventilation" at bounding box center [457, 102] width 34 height 5
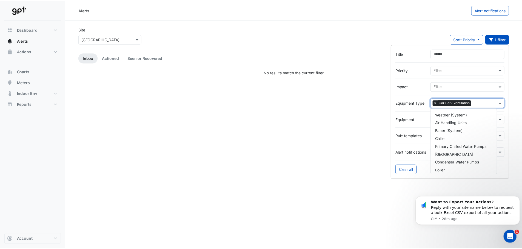
scroll to position [90, 0]
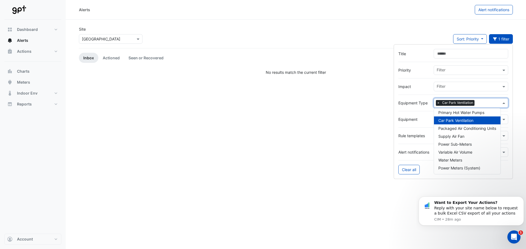
click at [439, 103] on span "×" at bounding box center [438, 102] width 5 height 5
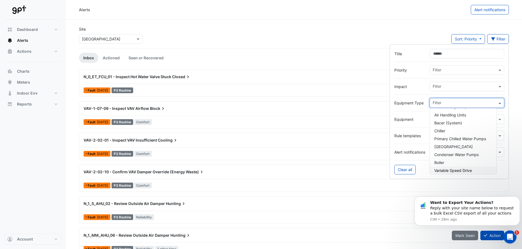
scroll to position [7, 0]
click at [419, 120] on label "Equipment" at bounding box center [409, 120] width 31 height 6
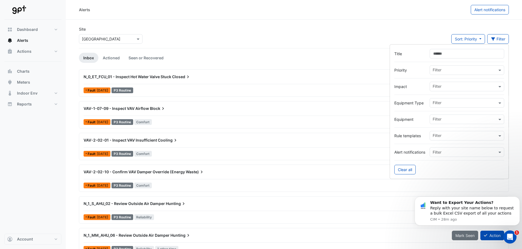
click at [441, 119] on input "text" at bounding box center [464, 120] width 64 height 6
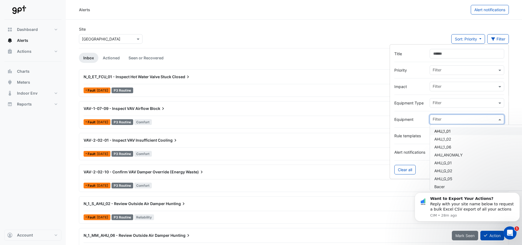
click at [448, 123] on div at bounding box center [463, 120] width 65 height 7
click at [421, 121] on label "Equipment" at bounding box center [409, 120] width 31 height 6
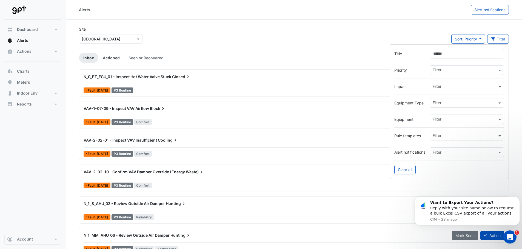
click at [114, 56] on link "Actioned" at bounding box center [111, 58] width 26 height 10
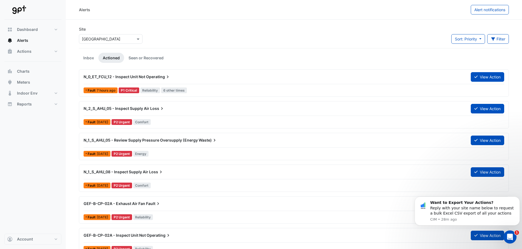
click at [493, 45] on div "Sort: Priority Priority Updated Filter Title Priority Filter Impact Filter Equi…" at bounding box center [479, 41] width 57 height 14
click at [493, 40] on icon "button" at bounding box center [492, 39] width 5 height 4
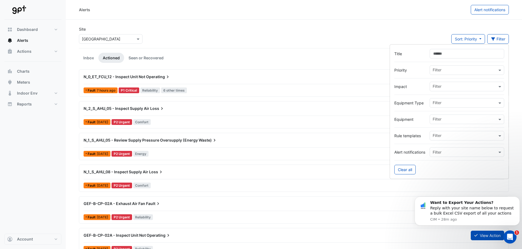
click at [451, 106] on input "text" at bounding box center [464, 104] width 64 height 6
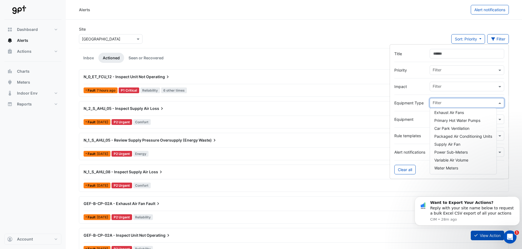
scroll to position [82, 0]
click at [453, 127] on span "Car Park Ventilation" at bounding box center [451, 128] width 35 height 5
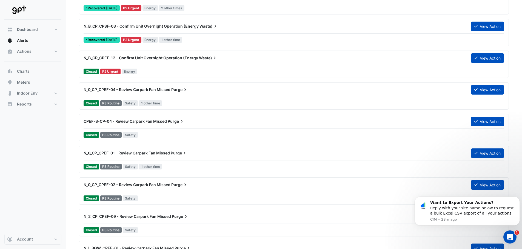
scroll to position [274, 0]
